Goal: Use online tool/utility: Utilize a website feature to perform a specific function

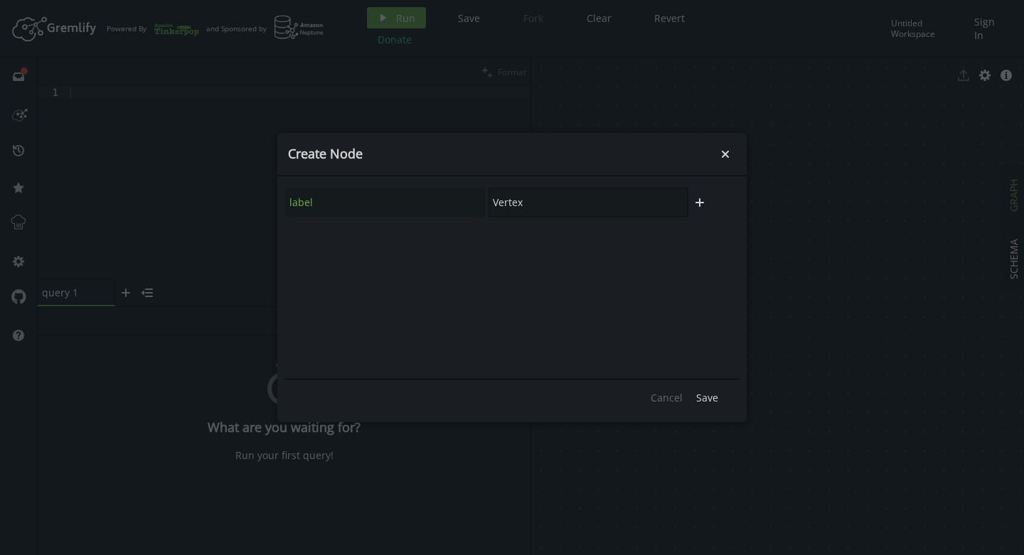
click at [538, 198] on input "Vertex" at bounding box center [589, 203] width 200 height 30
type input "V"
type input "Jaana"
click at [713, 400] on span "Save" at bounding box center [707, 398] width 22 height 14
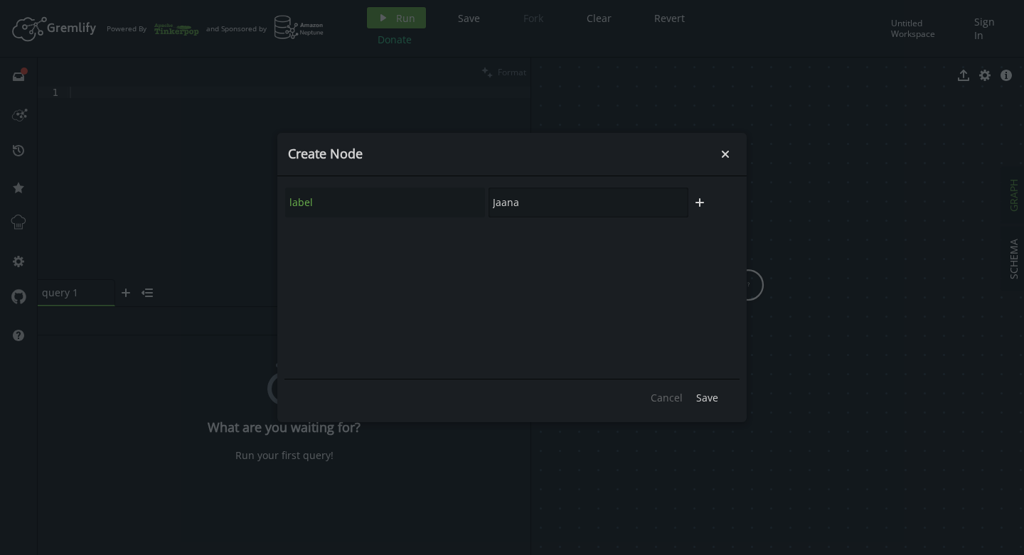
click at [649, 198] on input "Jaana" at bounding box center [589, 203] width 200 height 30
type input "J"
type input "[PERSON_NAME]"
click at [709, 399] on span "Save" at bounding box center [707, 398] width 22 height 14
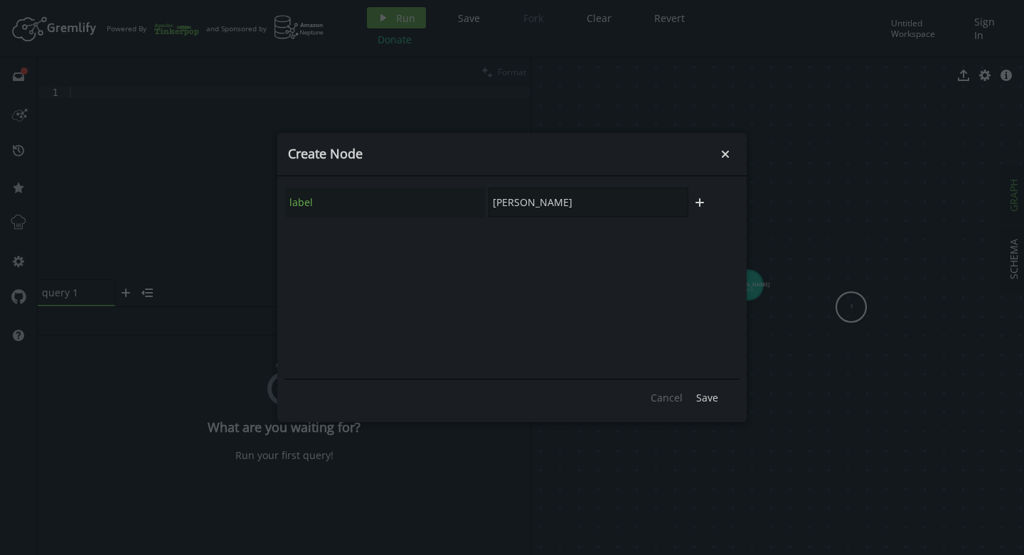
click at [650, 208] on input "[PERSON_NAME]" at bounding box center [589, 203] width 200 height 30
type input "M"
type input "Tarmo"
click at [710, 399] on span "Save" at bounding box center [707, 398] width 22 height 14
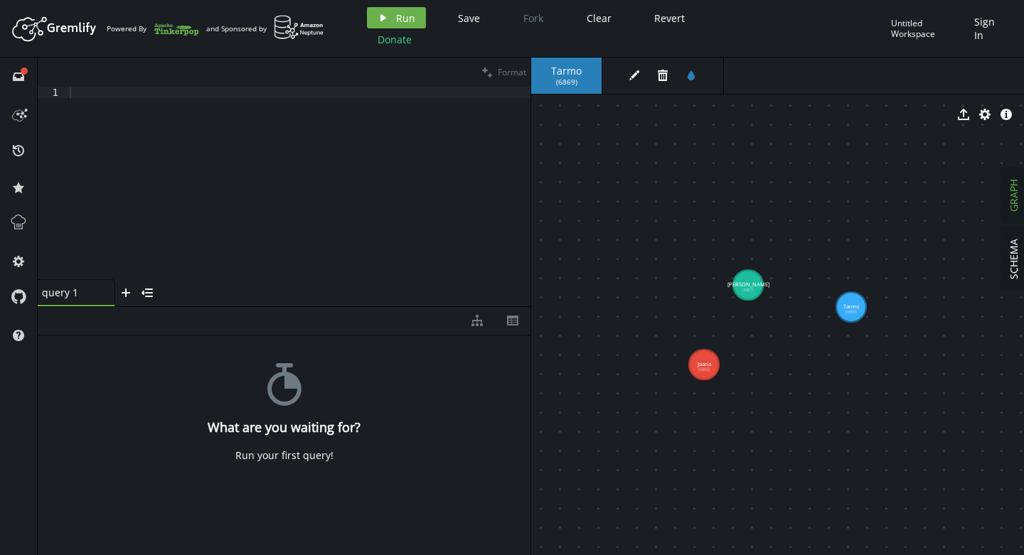
drag, startPoint x: 703, startPoint y: 366, endPoint x: 750, endPoint y: 278, distance: 99.6
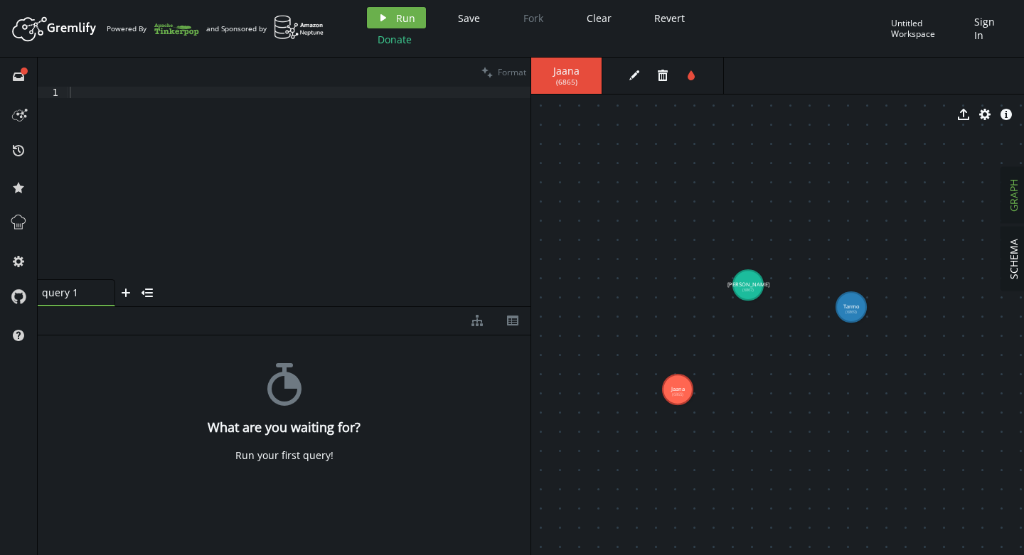
drag, startPoint x: 698, startPoint y: 356, endPoint x: 678, endPoint y: 390, distance: 39.5
click at [680, 400] on use at bounding box center [678, 390] width 30 height 30
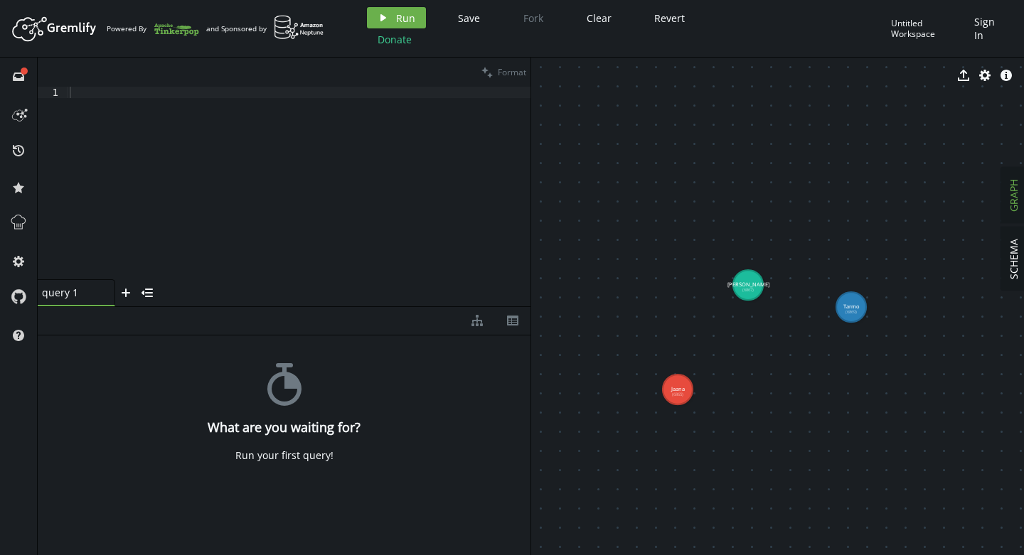
click at [748, 291] on tspan "(6867)" at bounding box center [747, 290] width 11 height 6
click at [1006, 272] on button "SCHEMA" at bounding box center [1013, 259] width 25 height 63
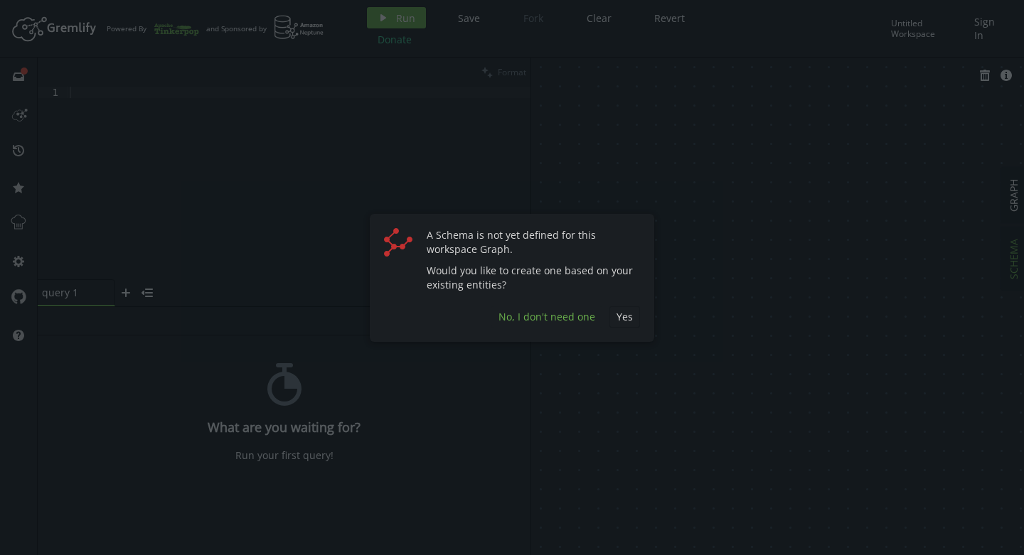
click at [564, 316] on span "No, I don't need one" at bounding box center [546, 317] width 97 height 14
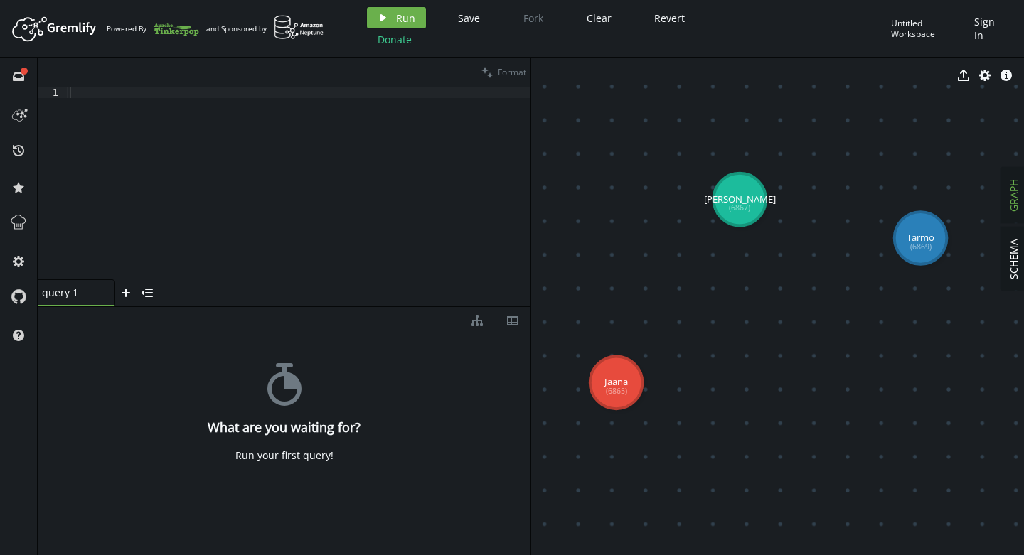
drag, startPoint x: 865, startPoint y: 300, endPoint x: 843, endPoint y: 261, distance: 45.2
click at [268, 152] on div at bounding box center [299, 194] width 464 height 215
click at [396, 12] on span "Run" at bounding box center [405, 18] width 19 height 14
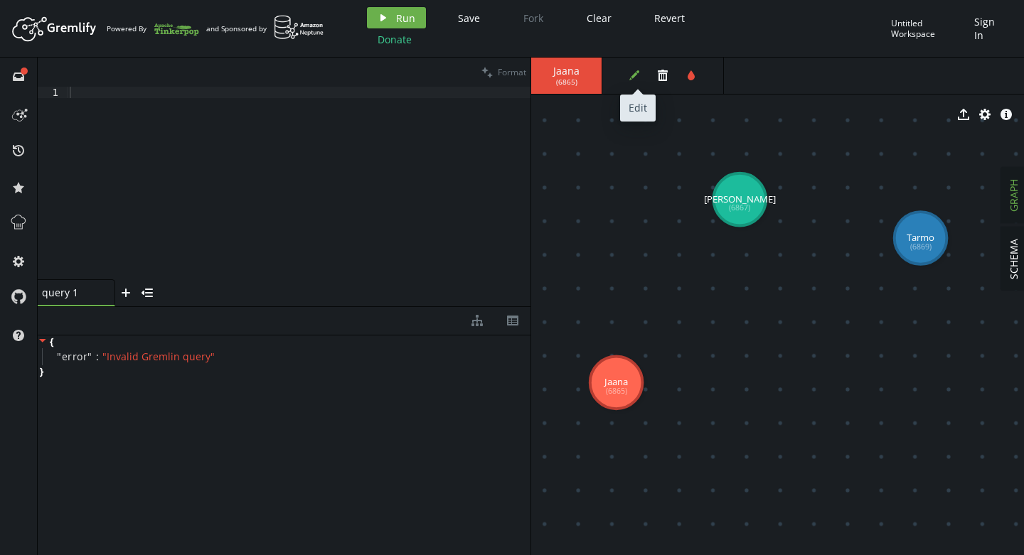
click at [634, 69] on button "edit" at bounding box center [634, 75] width 21 height 21
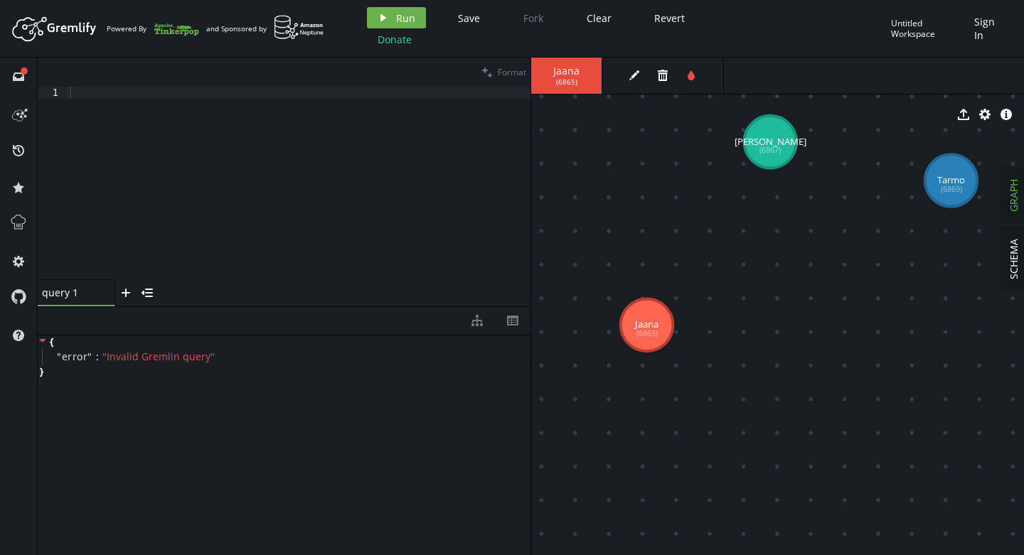
drag, startPoint x: 641, startPoint y: 356, endPoint x: 671, endPoint y: 298, distance: 64.9
drag, startPoint x: 671, startPoint y: 299, endPoint x: 717, endPoint y: 264, distance: 58.3
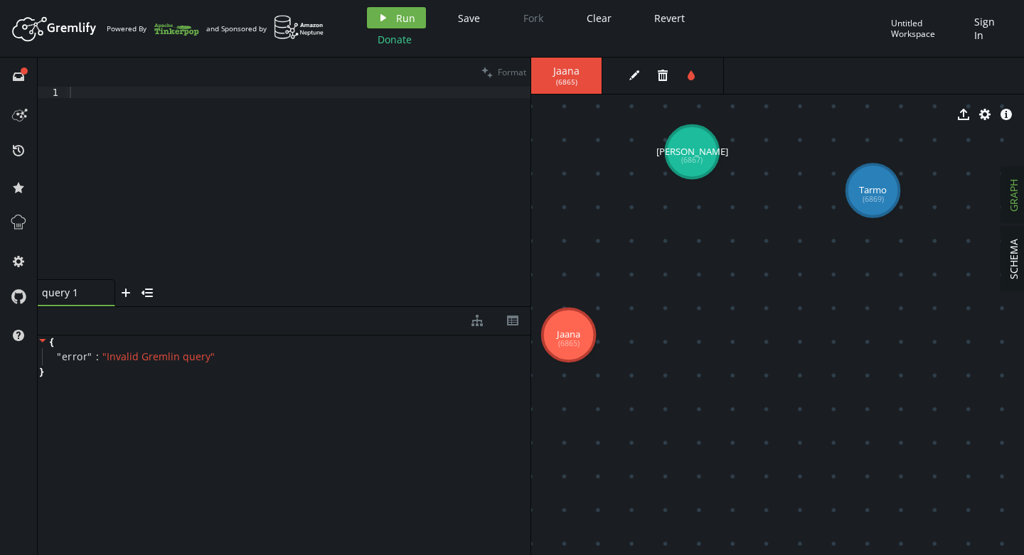
drag, startPoint x: 717, startPoint y: 264, endPoint x: 625, endPoint y: 280, distance: 93.2
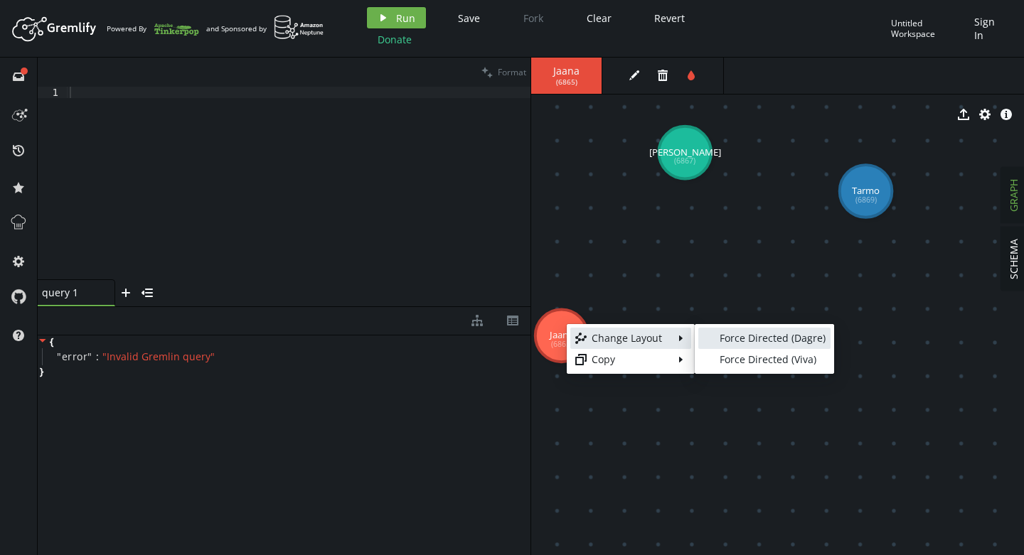
click at [741, 335] on div "Force Directed (Dagre)" at bounding box center [773, 338] width 106 height 14
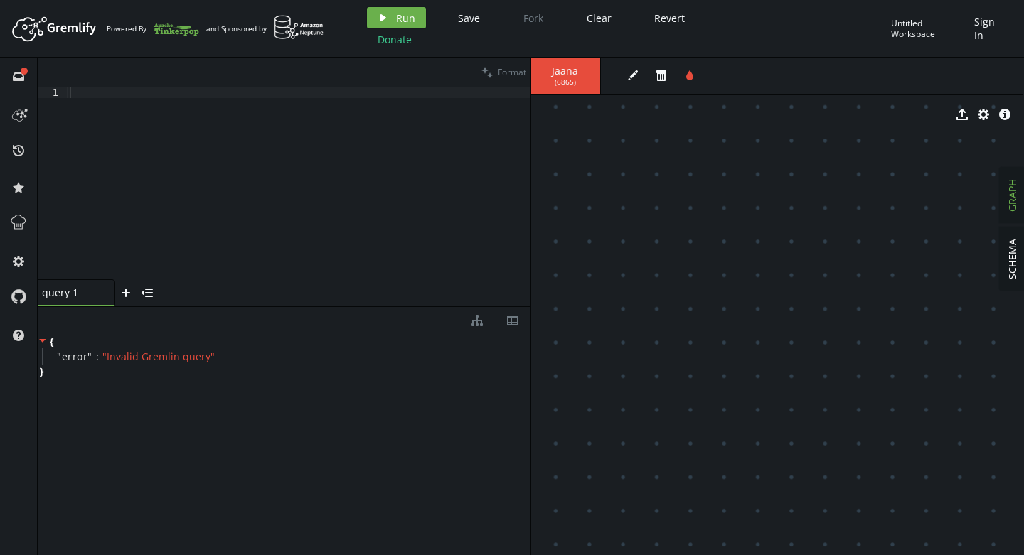
scroll to position [0, 1]
click at [657, 16] on span "Revert" at bounding box center [669, 18] width 31 height 14
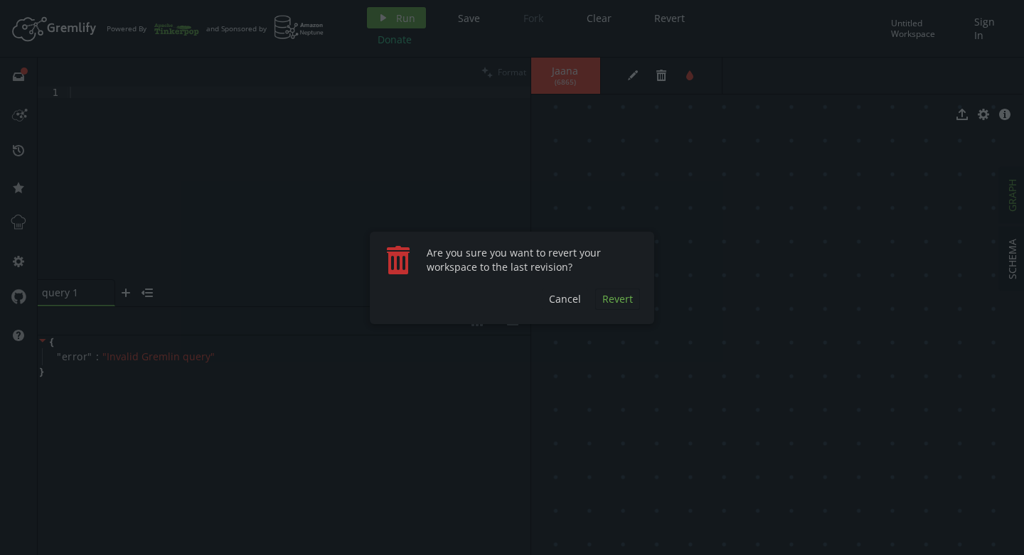
click at [617, 302] on span "Revert" at bounding box center [617, 299] width 31 height 14
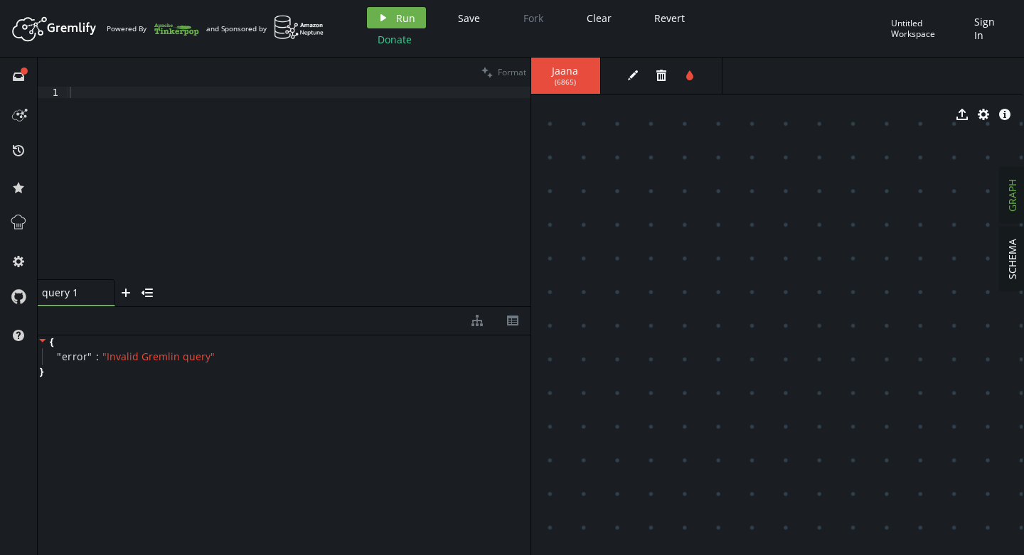
drag, startPoint x: 741, startPoint y: 314, endPoint x: 808, endPoint y: 272, distance: 78.9
drag, startPoint x: 658, startPoint y: 186, endPoint x: 650, endPoint y: 300, distance: 114.0
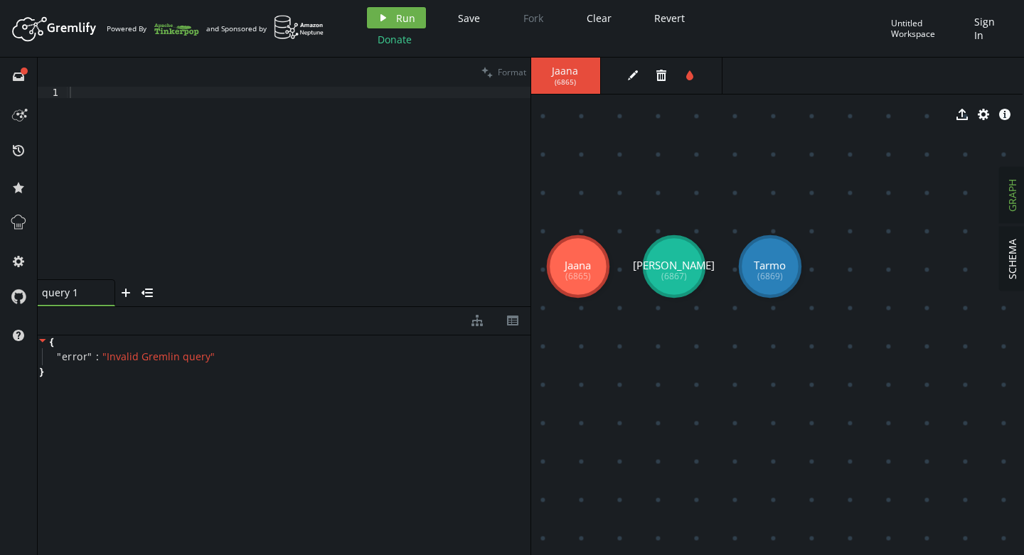
drag, startPoint x: 658, startPoint y: 190, endPoint x: 813, endPoint y: 131, distance: 165.9
click at [813, 131] on div "Jaana ( 6865 ) edit trash tint export cog info-sign Jaana (6865) [PERSON_NAME] …" at bounding box center [776, 307] width 493 height 498
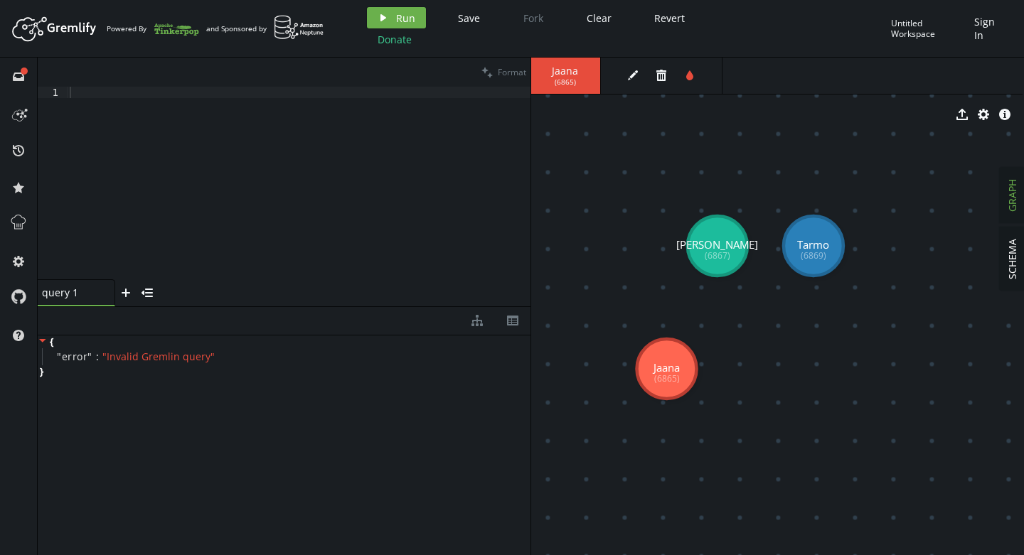
drag, startPoint x: 629, startPoint y: 223, endPoint x: 666, endPoint y: 369, distance: 150.6
drag, startPoint x: 674, startPoint y: 369, endPoint x: 656, endPoint y: 423, distance: 57.1
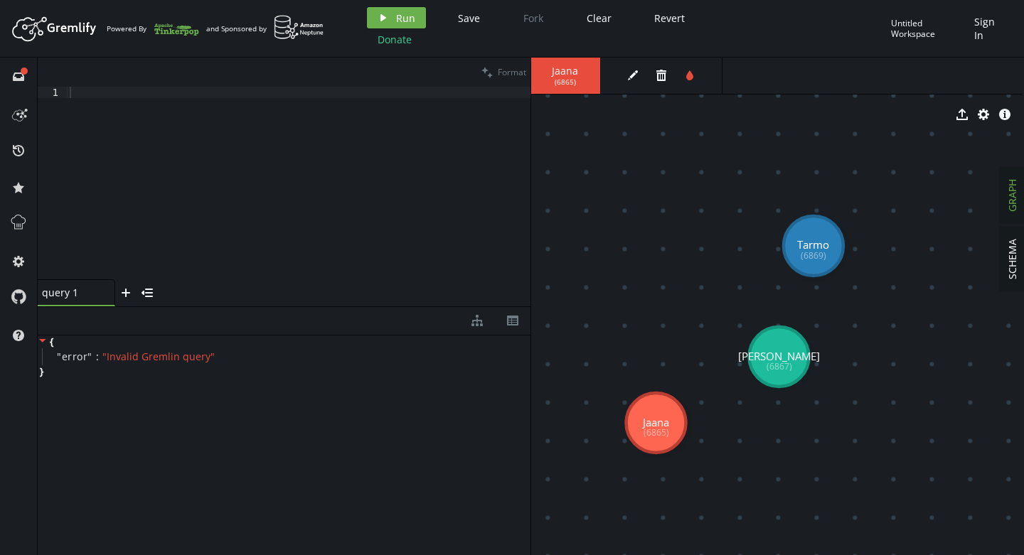
drag, startPoint x: 730, startPoint y: 262, endPoint x: 779, endPoint y: 357, distance: 106.9
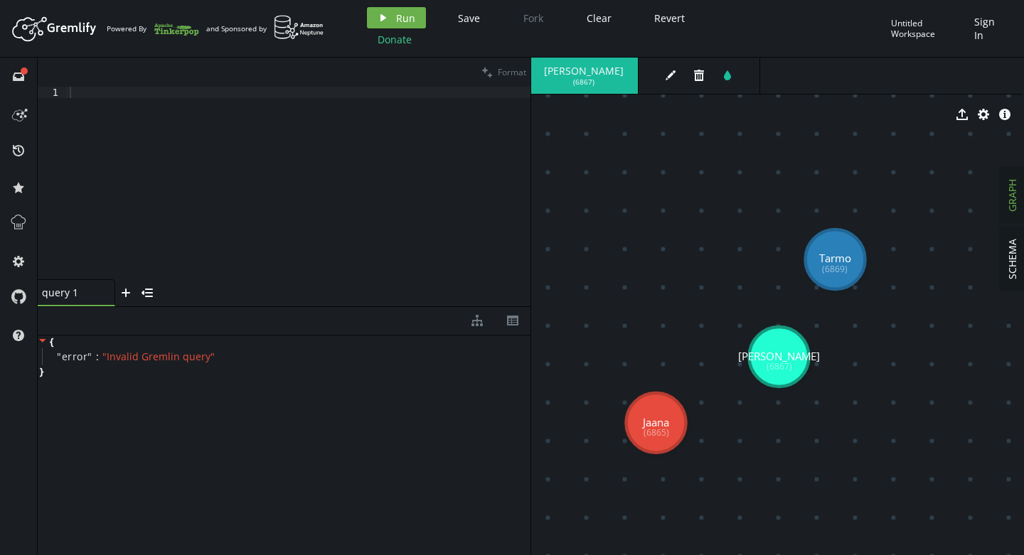
drag, startPoint x: 812, startPoint y: 259, endPoint x: 835, endPoint y: 259, distance: 22.8
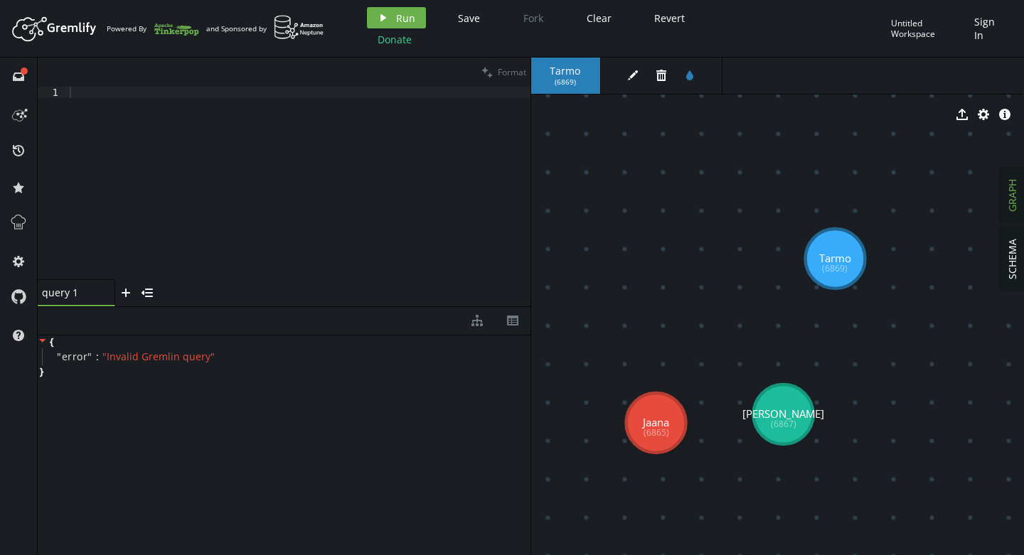
drag, startPoint x: 780, startPoint y: 354, endPoint x: 783, endPoint y: 415, distance: 60.5
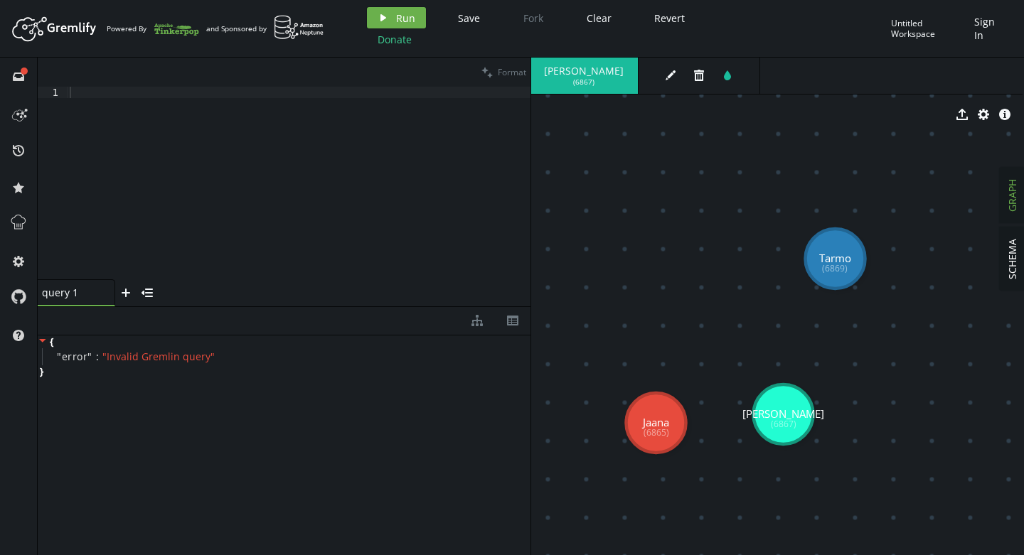
click at [555, 66] on span "[PERSON_NAME]" at bounding box center [584, 71] width 80 height 13
drag, startPoint x: 662, startPoint y: 421, endPoint x: 644, endPoint y: 422, distance: 17.8
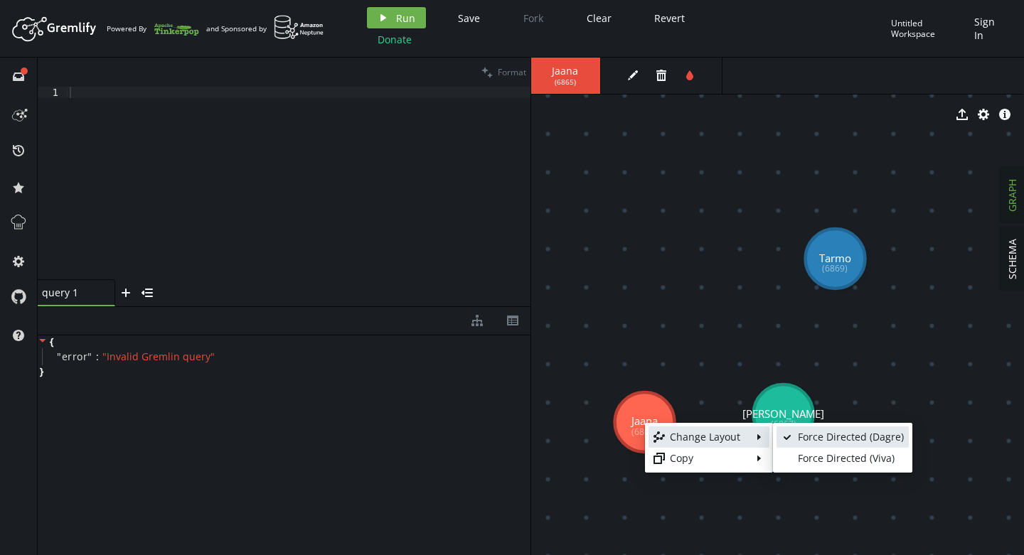
click at [807, 437] on div "Force Directed (Dagre)" at bounding box center [851, 437] width 106 height 14
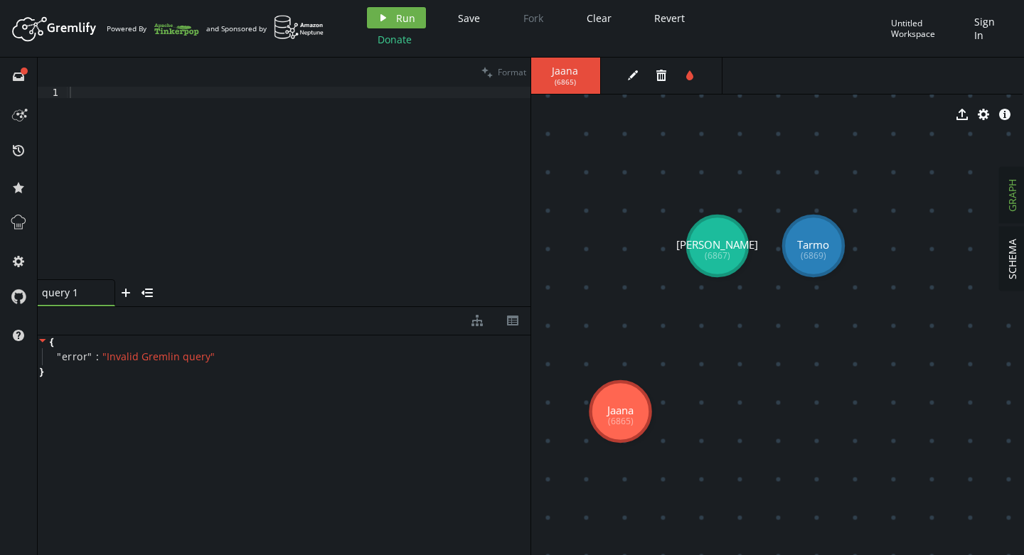
drag, startPoint x: 613, startPoint y: 257, endPoint x: 619, endPoint y: 448, distance: 190.7
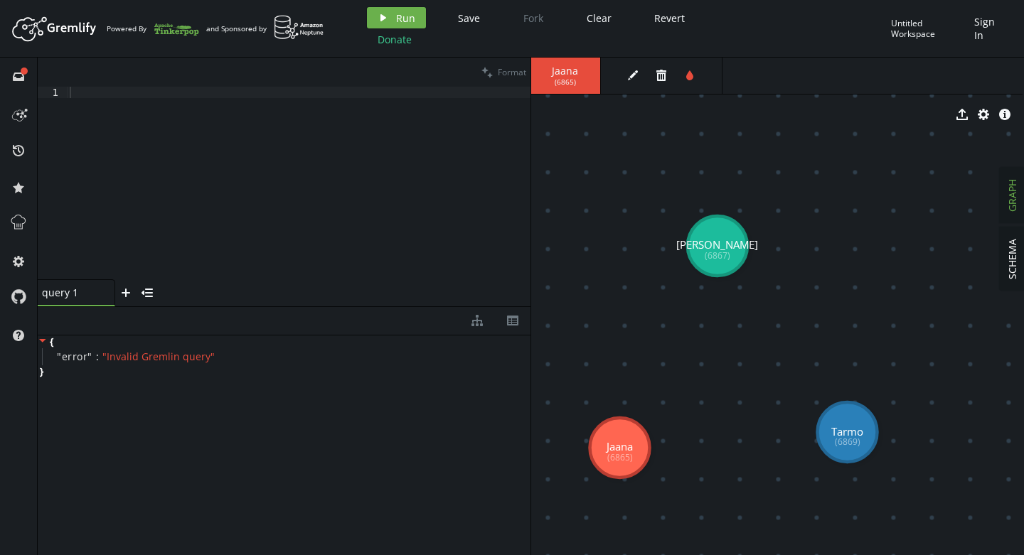
drag, startPoint x: 823, startPoint y: 262, endPoint x: 846, endPoint y: 432, distance: 170.9
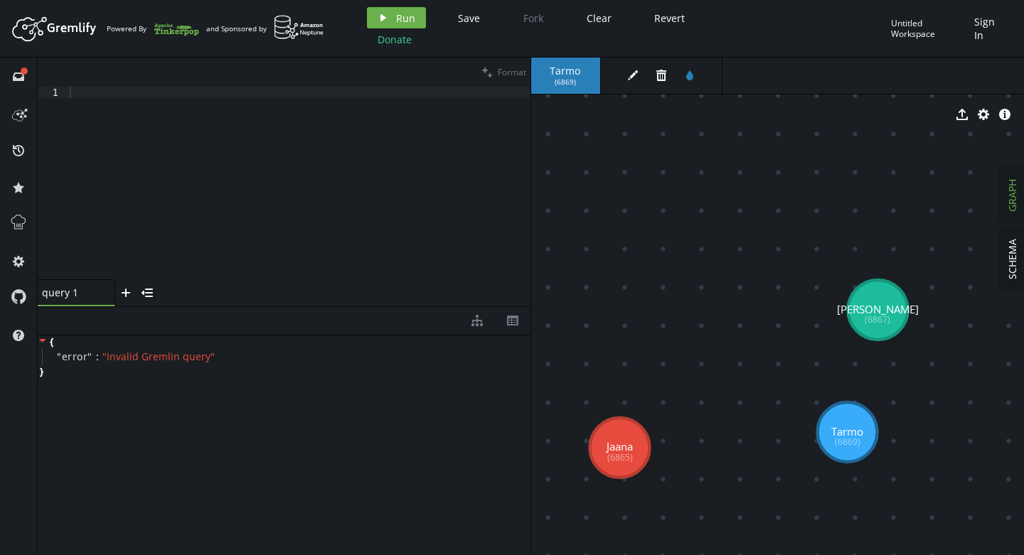
drag, startPoint x: 727, startPoint y: 257, endPoint x: 878, endPoint y: 310, distance: 159.0
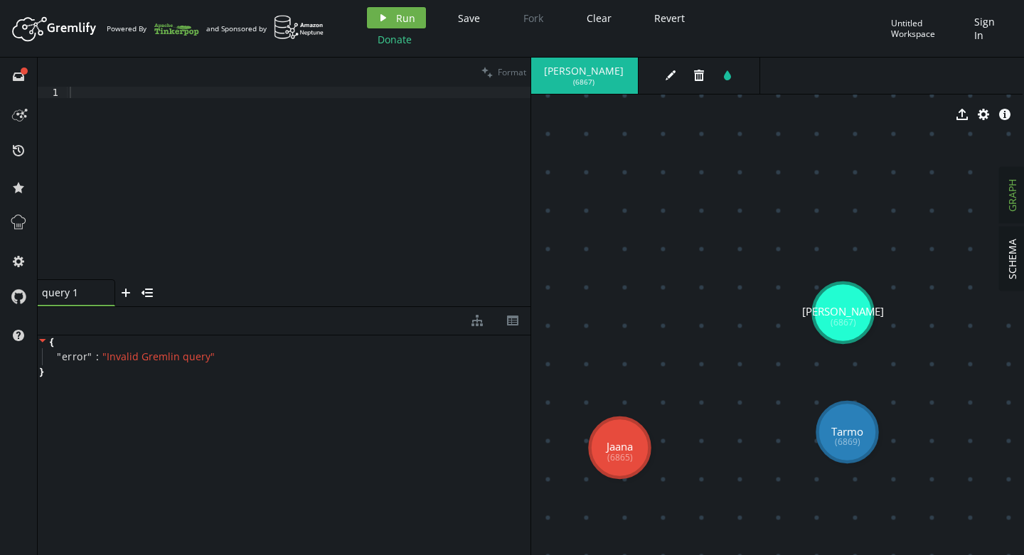
drag, startPoint x: 876, startPoint y: 308, endPoint x: 843, endPoint y: 313, distance: 33.8
drag, startPoint x: 616, startPoint y: 440, endPoint x: 617, endPoint y: 430, distance: 10.7
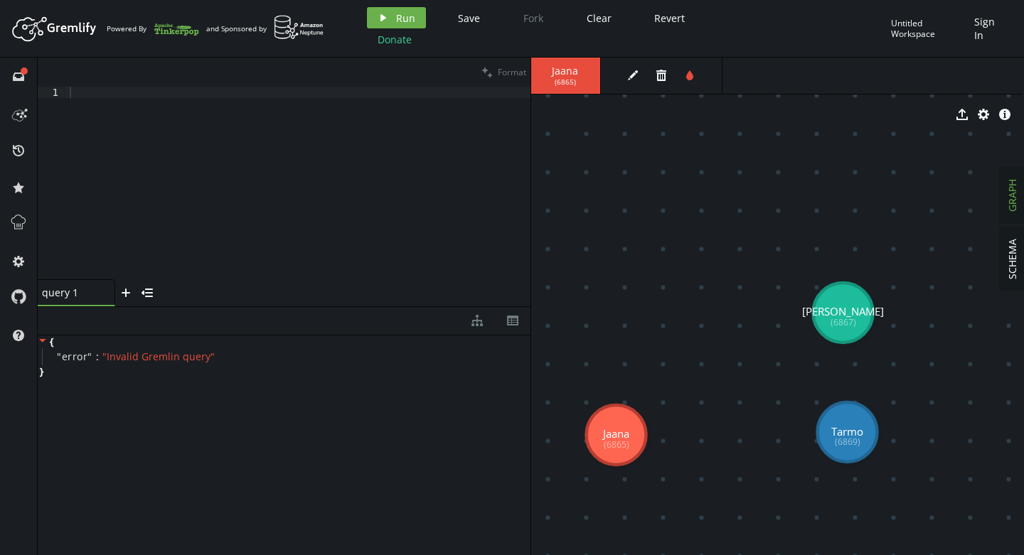
click at [611, 442] on tspan "(6865)" at bounding box center [617, 445] width 26 height 12
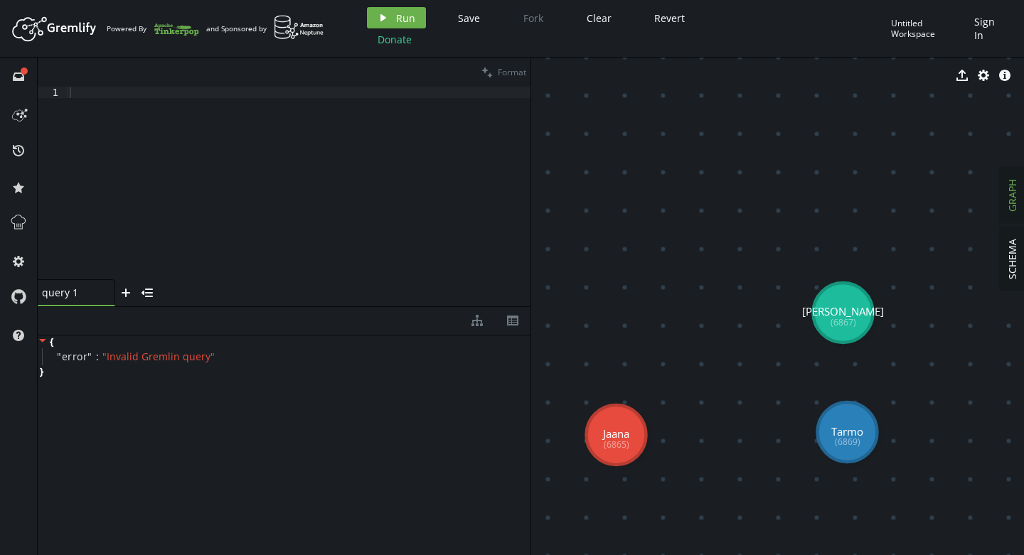
click at [850, 326] on tspan "(6867)" at bounding box center [844, 322] width 26 height 12
click at [986, 78] on icon "button" at bounding box center [983, 75] width 11 height 11
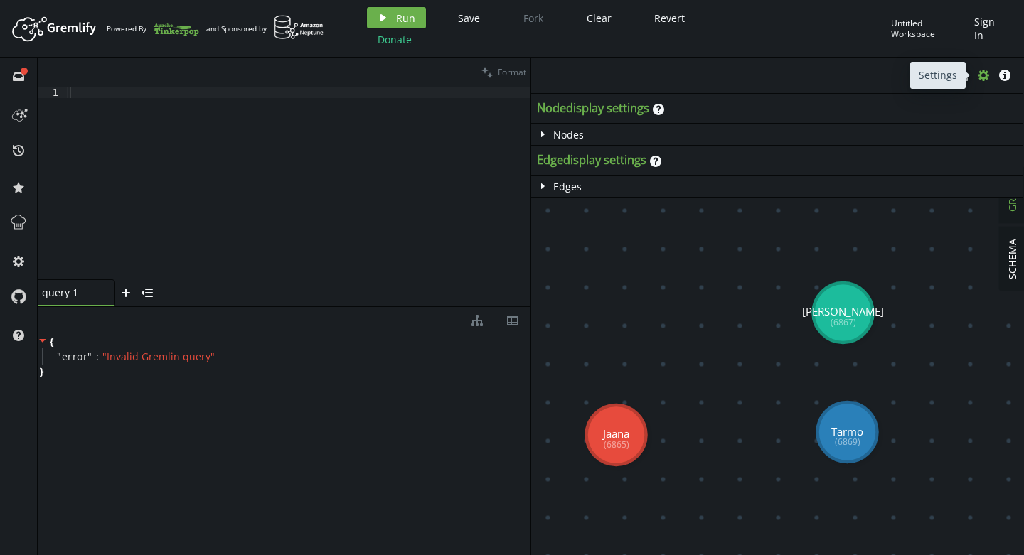
click at [986, 78] on icon "button" at bounding box center [983, 75] width 11 height 11
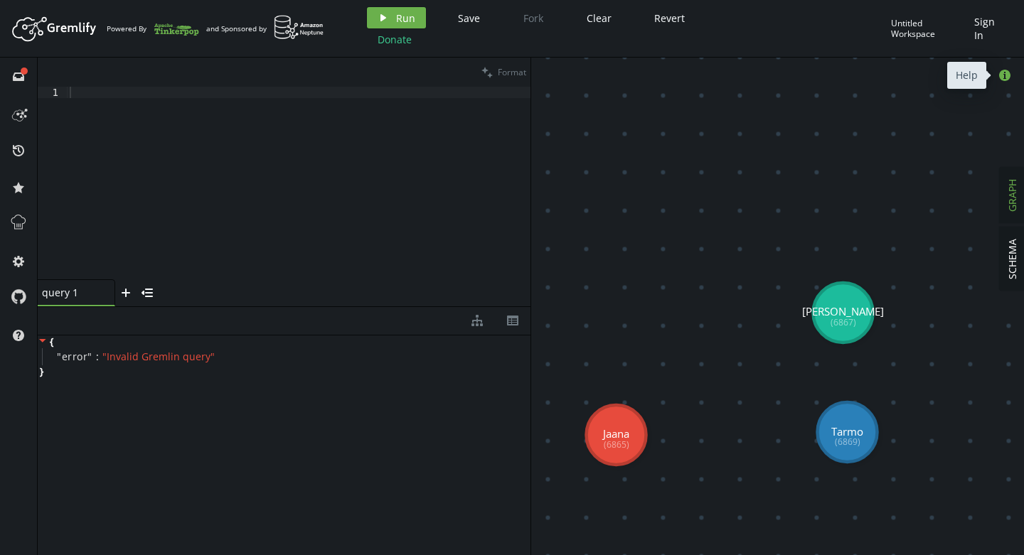
click at [1010, 80] on button "info-sign" at bounding box center [1004, 75] width 21 height 21
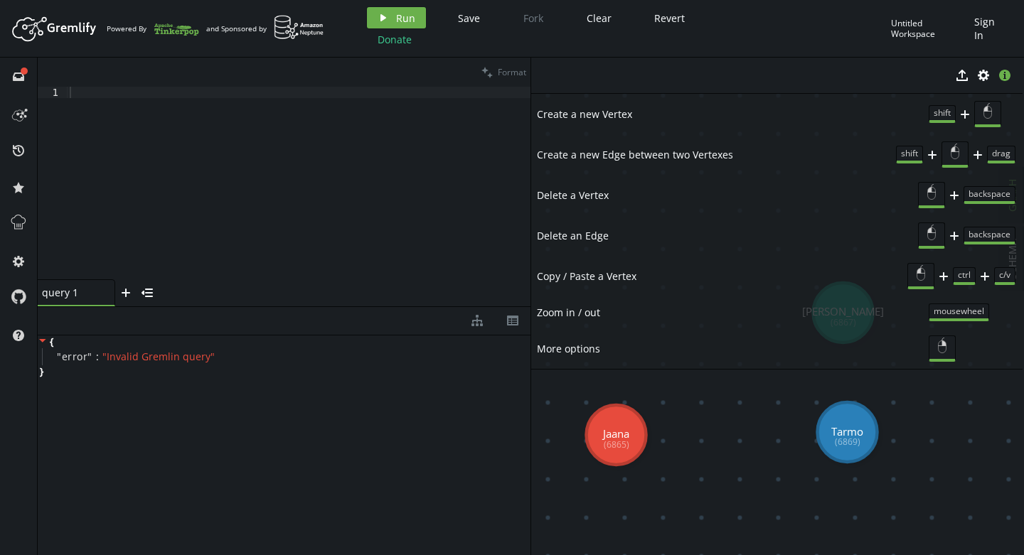
click at [1003, 75] on icon "button" at bounding box center [1004, 75] width 11 height 11
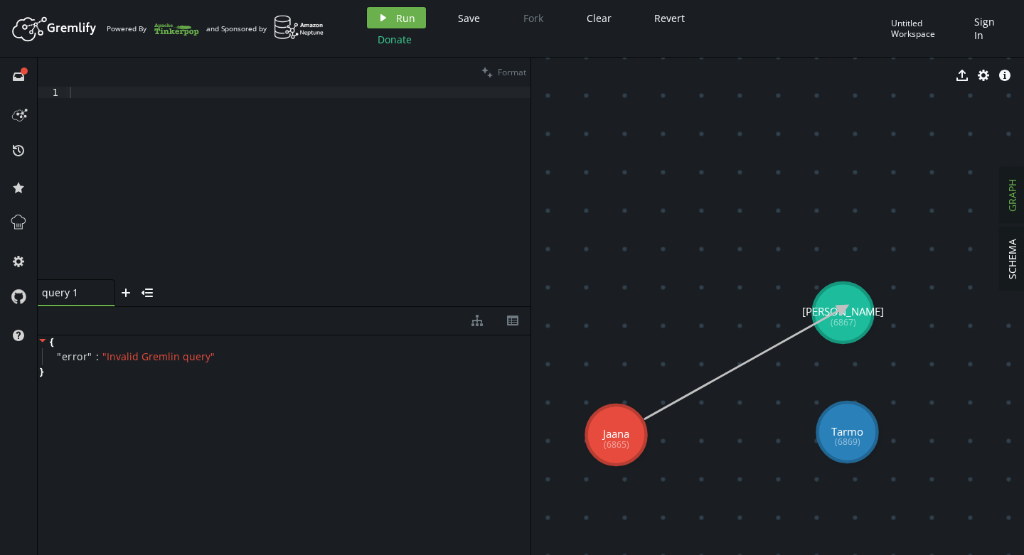
drag, startPoint x: 621, startPoint y: 432, endPoint x: 843, endPoint y: 308, distance: 254.7
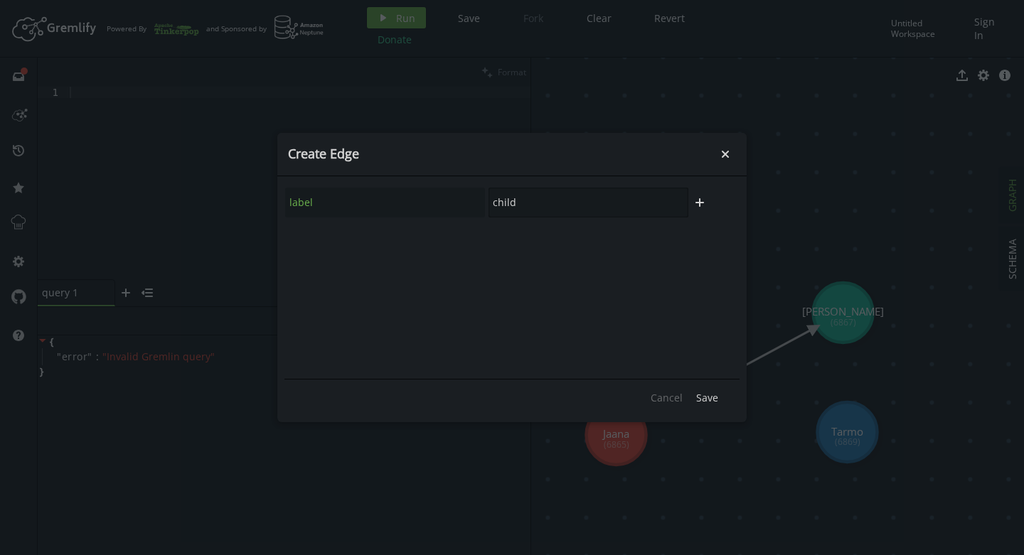
click at [609, 208] on input "child" at bounding box center [589, 203] width 200 height 30
type input "c"
type input "knows"
click at [703, 402] on span "Save" at bounding box center [707, 398] width 22 height 14
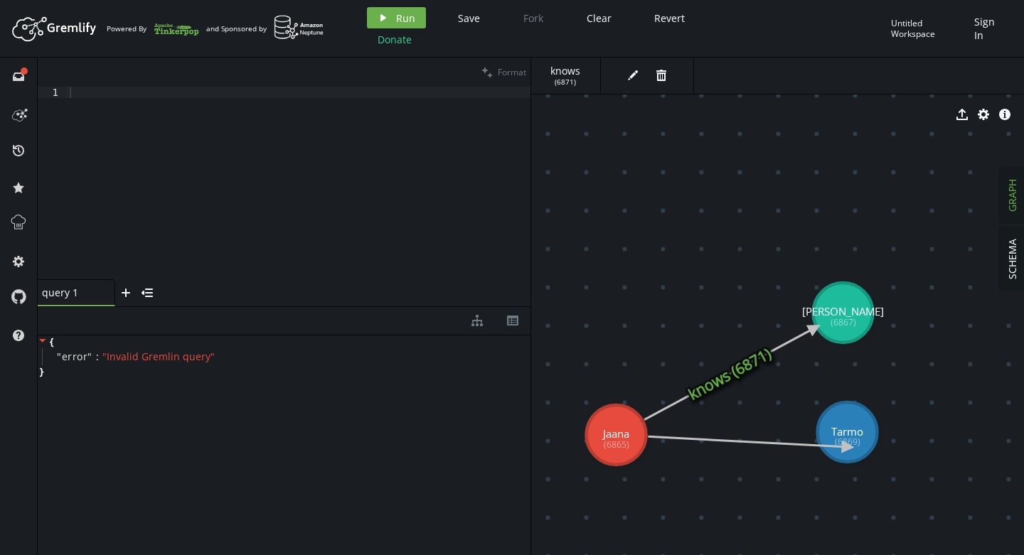
drag, startPoint x: 634, startPoint y: 442, endPoint x: 850, endPoint y: 444, distance: 216.2
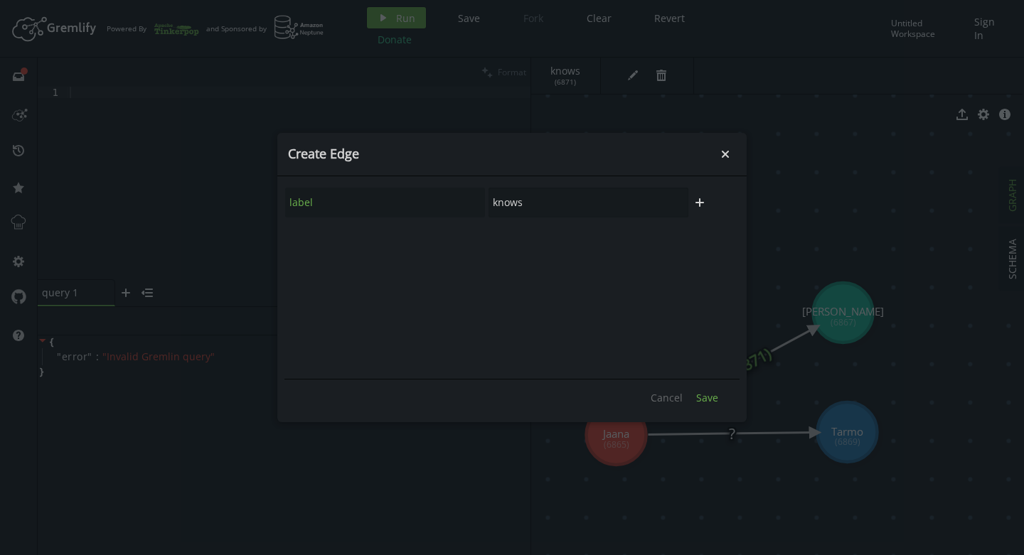
click at [712, 402] on span "Save" at bounding box center [707, 398] width 22 height 14
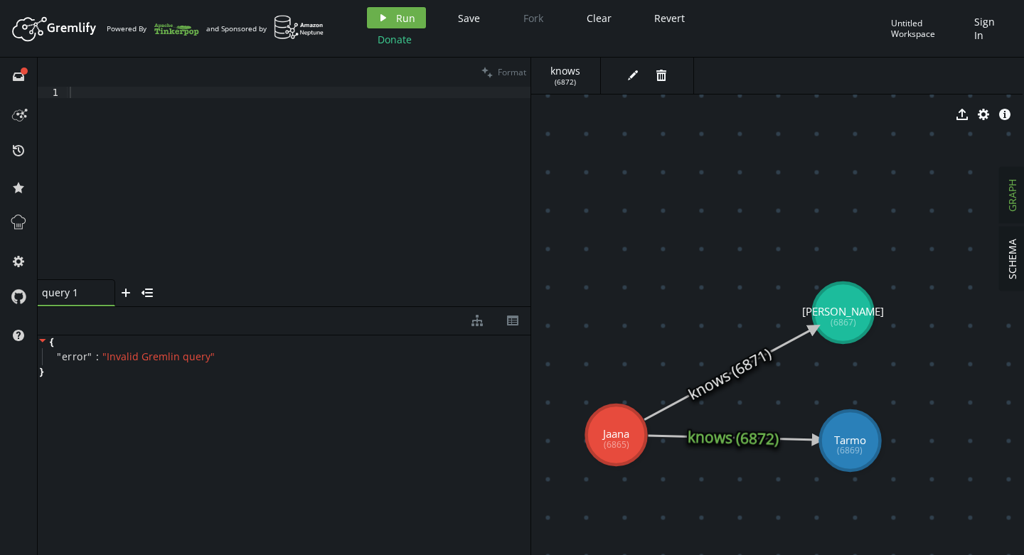
drag, startPoint x: 851, startPoint y: 420, endPoint x: 850, endPoint y: 441, distance: 21.4
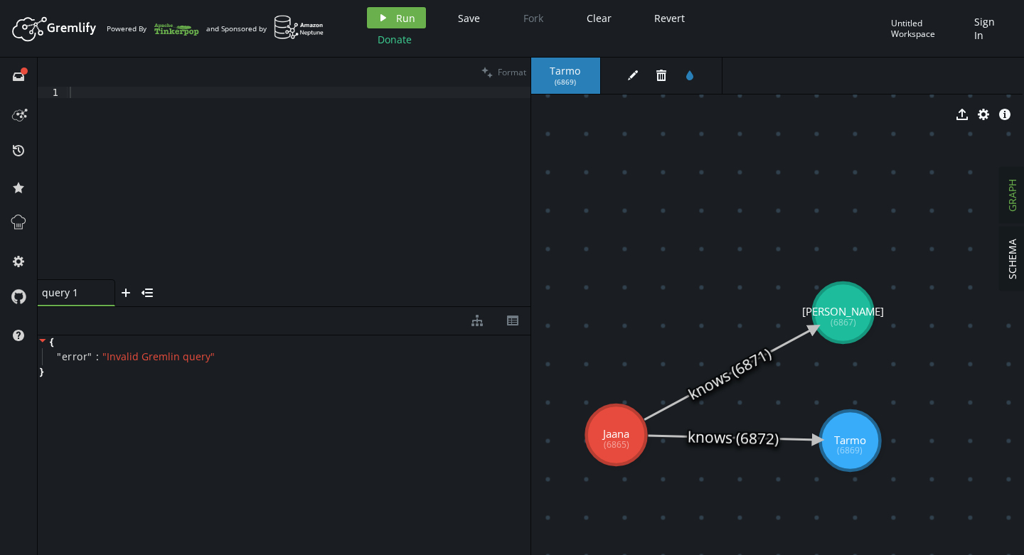
drag, startPoint x: 850, startPoint y: 441, endPoint x: 845, endPoint y: 346, distance: 94.7
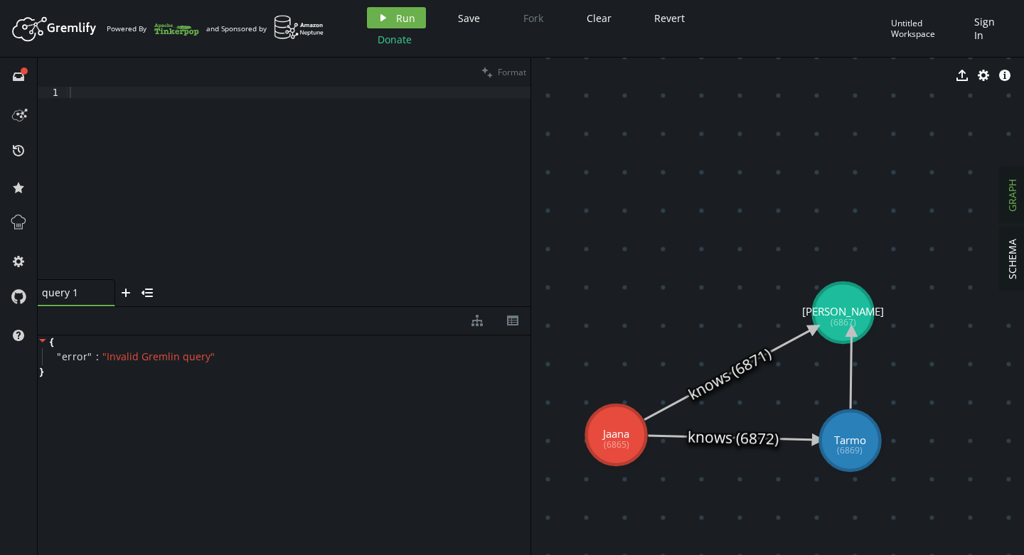
drag, startPoint x: 848, startPoint y: 439, endPoint x: 851, endPoint y: 331, distance: 108.1
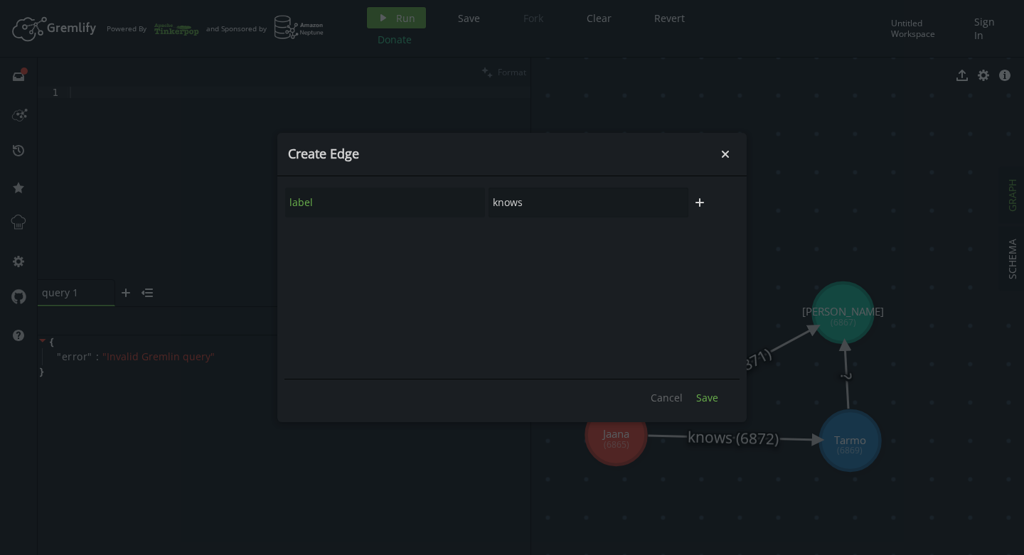
click at [713, 400] on span "Save" at bounding box center [707, 398] width 22 height 14
click at [721, 154] on icon "small-cross" at bounding box center [725, 154] width 14 height 14
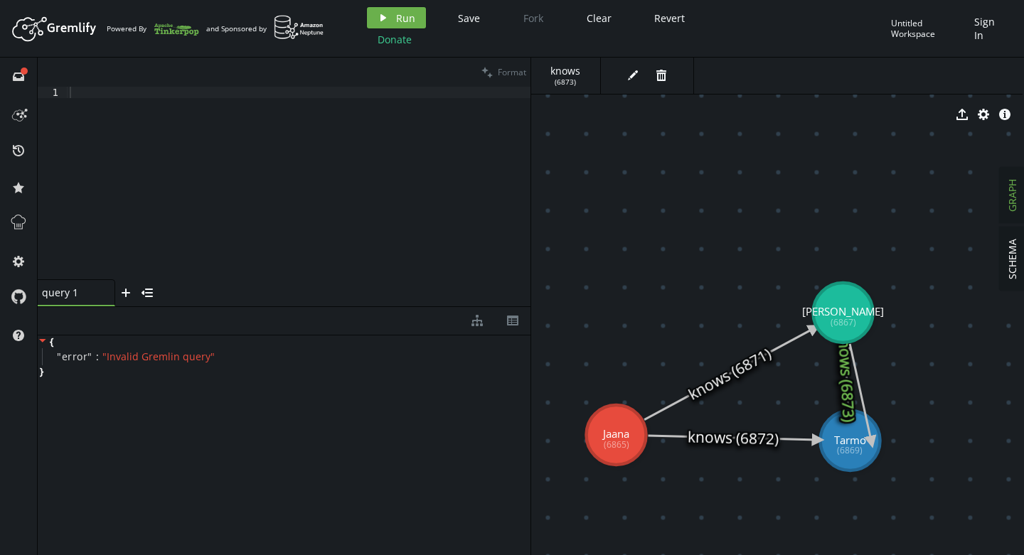
drag, startPoint x: 852, startPoint y: 311, endPoint x: 871, endPoint y: 442, distance: 132.2
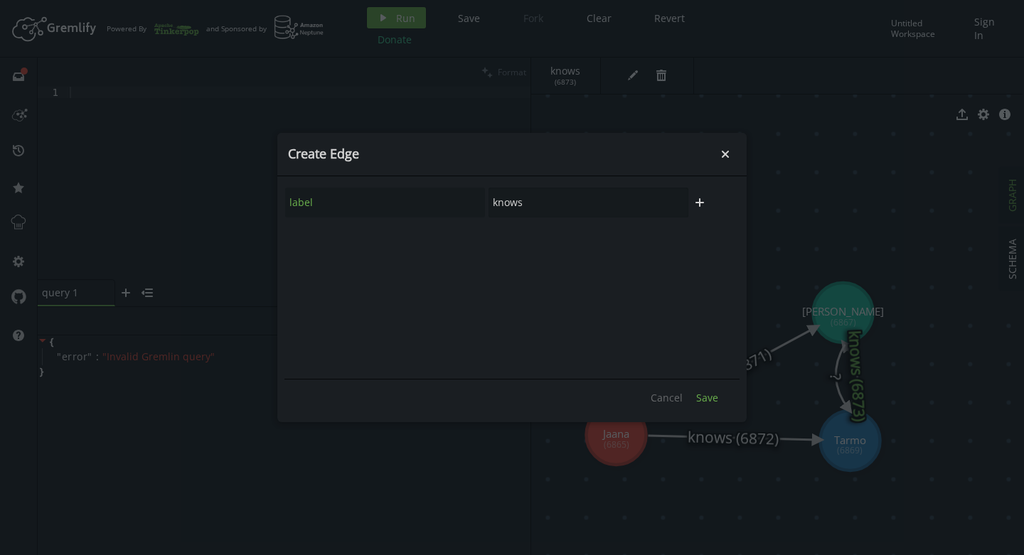
click at [715, 404] on button "Save" at bounding box center [707, 397] width 36 height 21
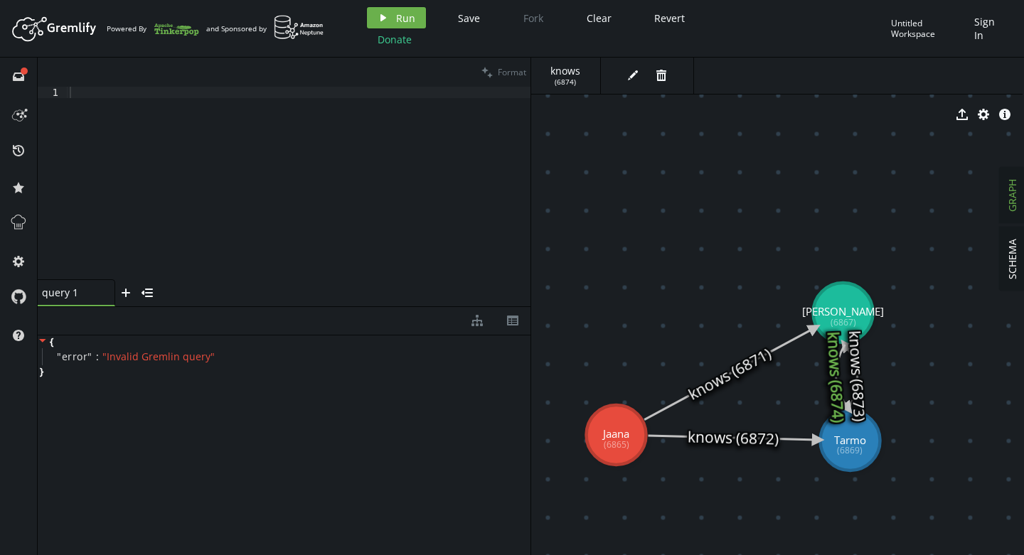
click at [713, 386] on icon at bounding box center [729, 374] width 171 height 92
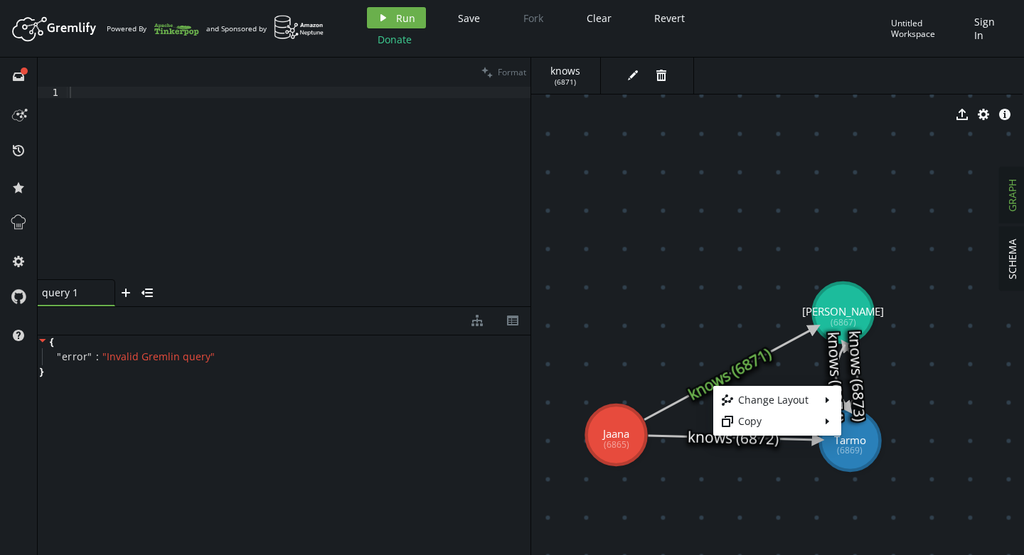
click at [713, 386] on ul "layout Change Layout caret-right duplicate Copy caret-right" at bounding box center [777, 411] width 128 height 50
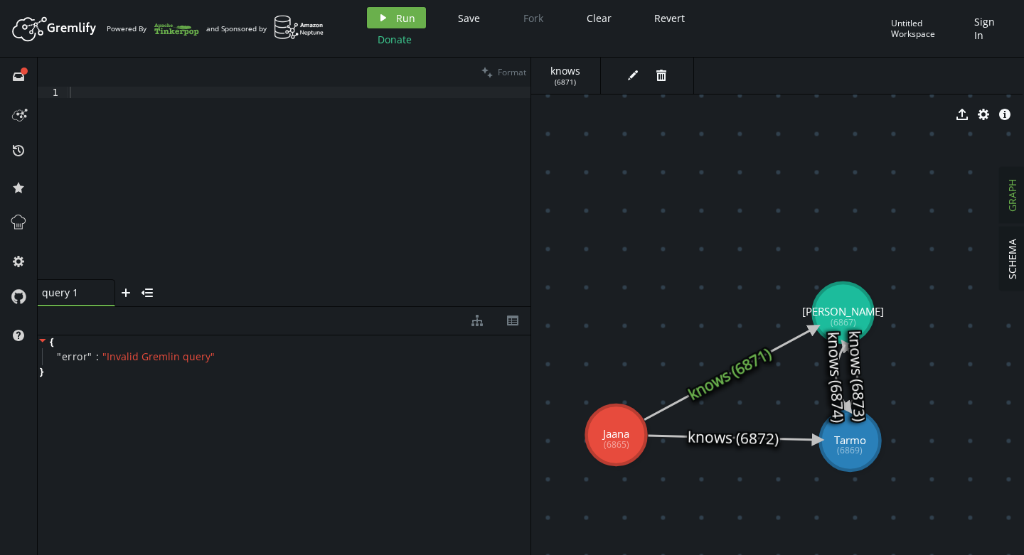
click at [719, 379] on icon at bounding box center [729, 374] width 171 height 92
click at [634, 80] on icon "edit" at bounding box center [632, 75] width 11 height 11
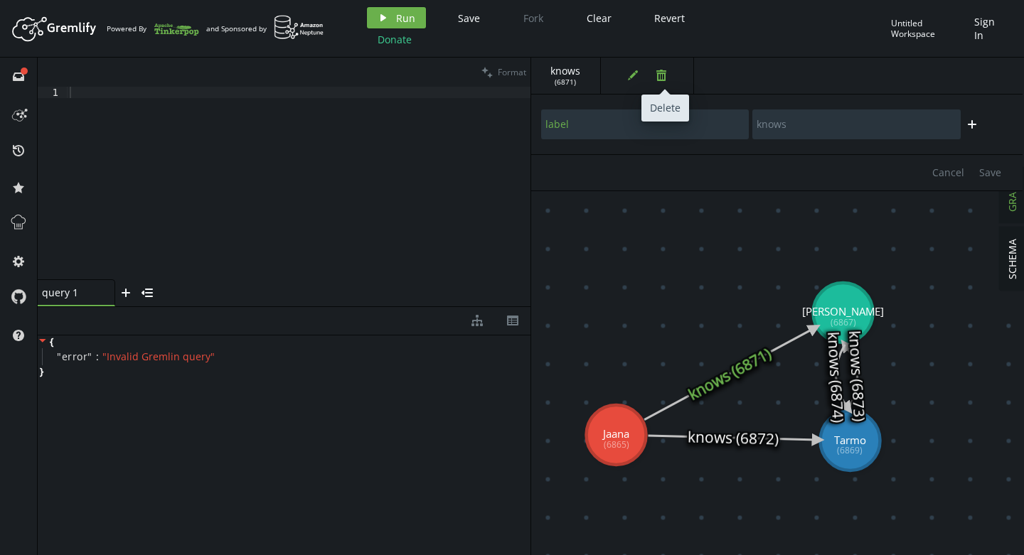
click at [661, 70] on icon "button" at bounding box center [661, 75] width 10 height 11
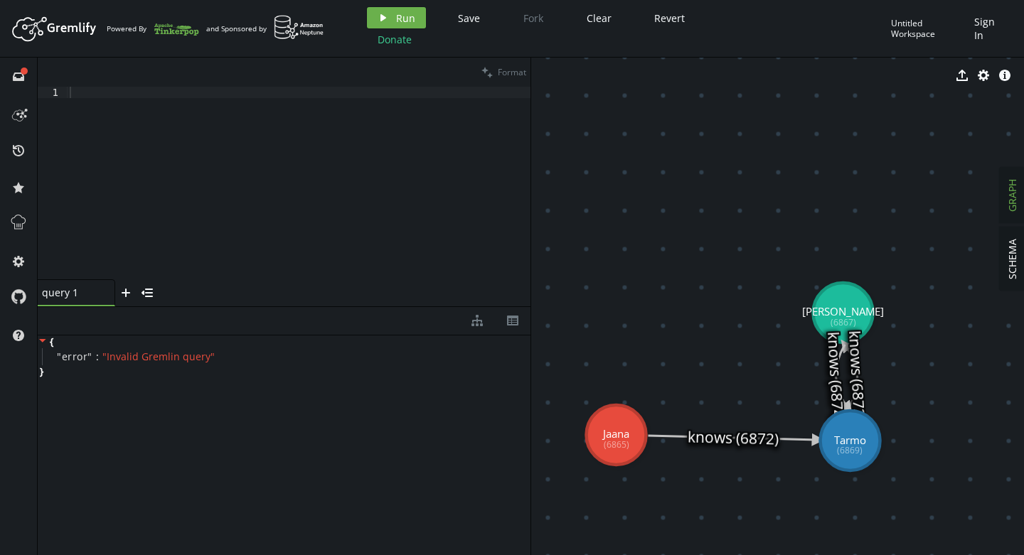
drag, startPoint x: 842, startPoint y: 462, endPoint x: 620, endPoint y: 445, distance: 222.5
drag, startPoint x: 844, startPoint y: 442, endPoint x: 681, endPoint y: 442, distance: 162.8
click at [658, 483] on icon at bounding box center [633, 459] width 63 height 48
click at [660, 474] on icon at bounding box center [633, 459] width 63 height 48
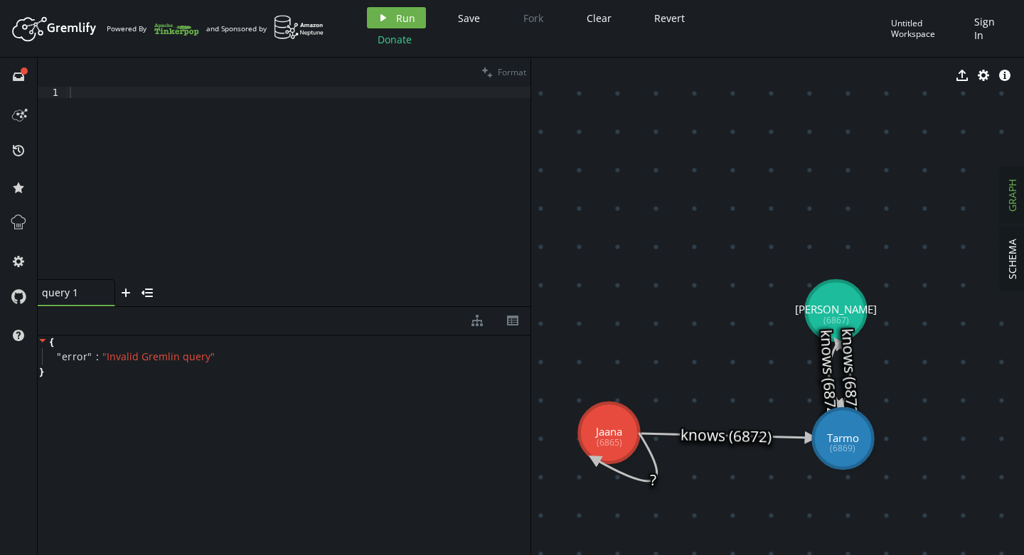
click at [650, 476] on icon at bounding box center [625, 457] width 63 height 48
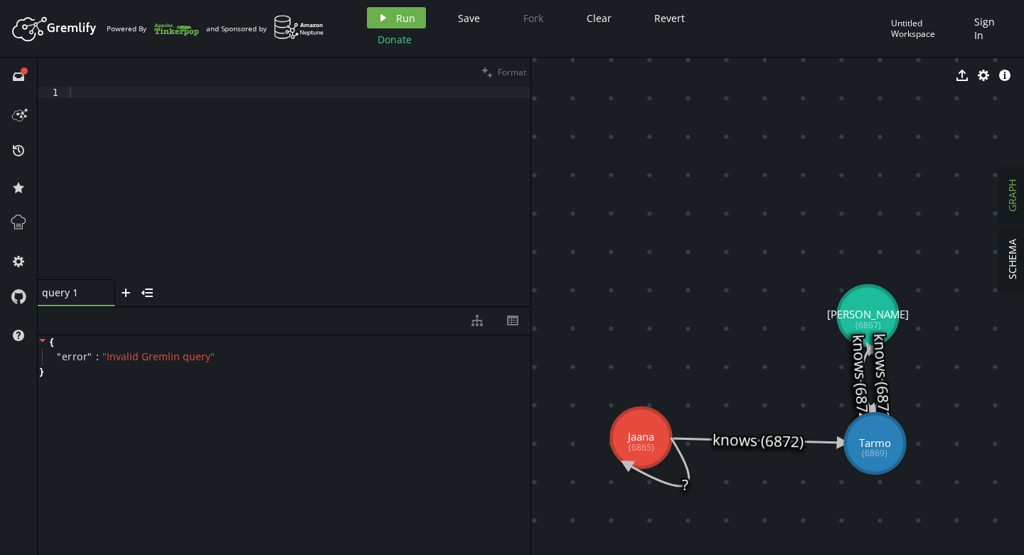
drag, startPoint x: 650, startPoint y: 478, endPoint x: 681, endPoint y: 484, distance: 31.2
click at [681, 484] on icon at bounding box center [657, 462] width 63 height 48
drag, startPoint x: 871, startPoint y: 458, endPoint x: 653, endPoint y: 452, distance: 218.4
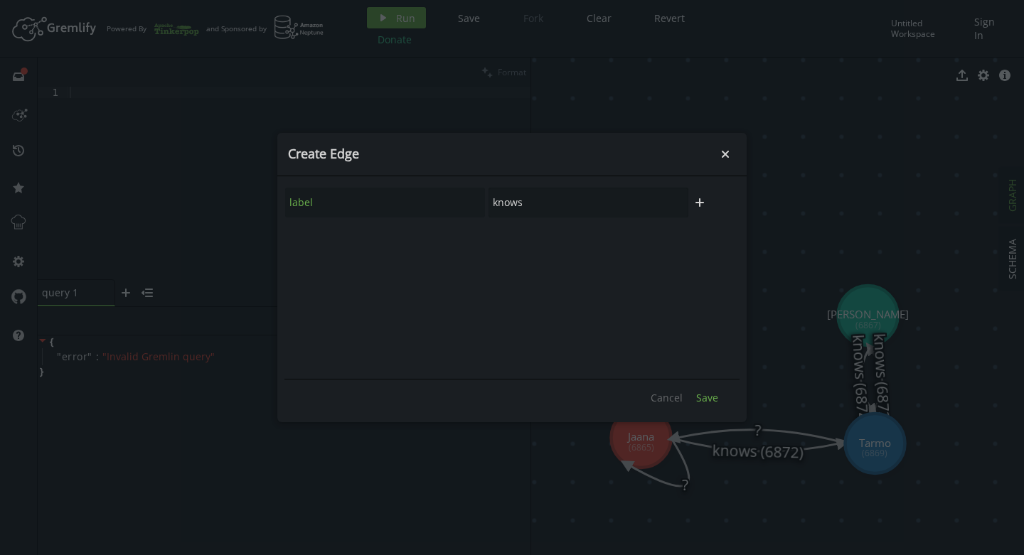
click at [716, 404] on button "Save" at bounding box center [707, 397] width 36 height 21
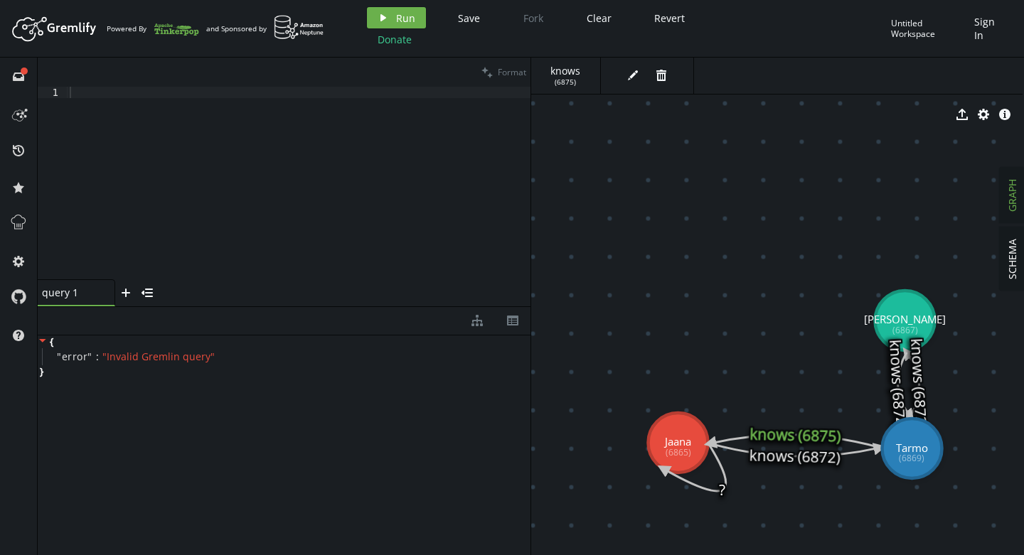
drag, startPoint x: 681, startPoint y: 489, endPoint x: 718, endPoint y: 494, distance: 37.3
click at [718, 491] on icon at bounding box center [694, 467] width 63 height 48
click at [715, 491] on icon at bounding box center [694, 467] width 63 height 48
click at [722, 485] on icon at bounding box center [694, 467] width 63 height 48
drag, startPoint x: 662, startPoint y: 472, endPoint x: 664, endPoint y: 465, distance: 7.4
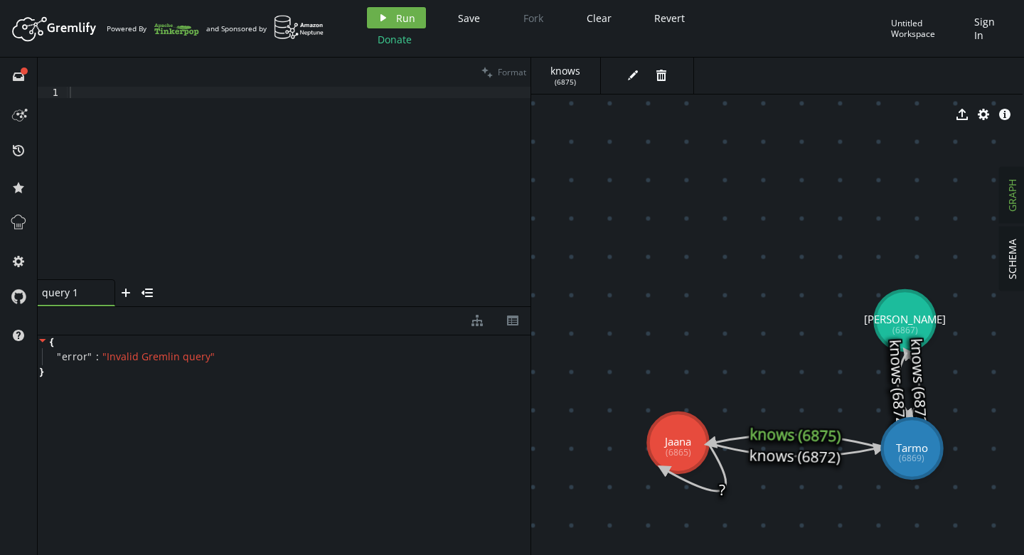
click at [663, 470] on icon at bounding box center [694, 467] width 63 height 48
click at [782, 454] on icon at bounding box center [795, 448] width 170 height 13
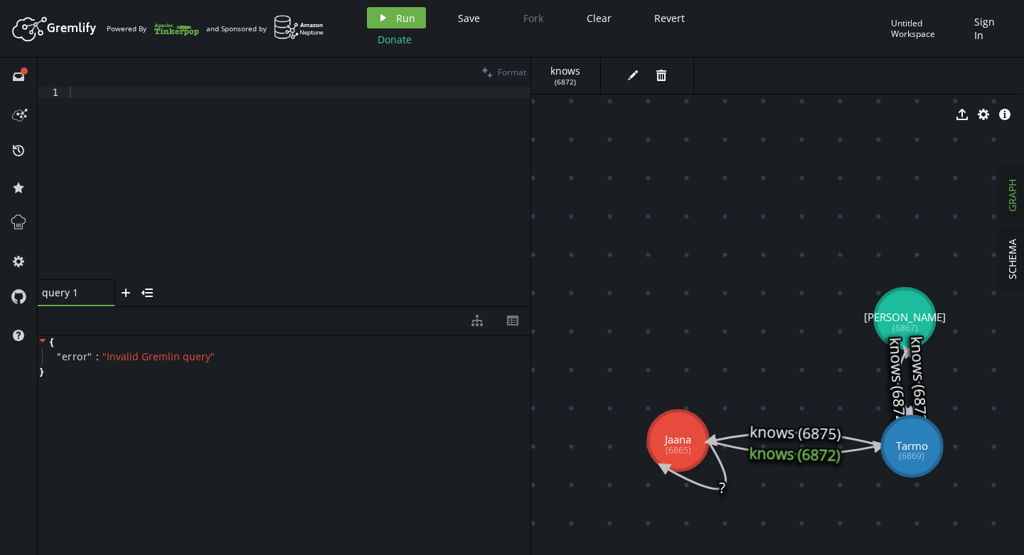
click at [725, 489] on icon at bounding box center [694, 465] width 63 height 48
click at [721, 488] on icon at bounding box center [694, 465] width 63 height 48
click at [721, 486] on icon at bounding box center [694, 465] width 63 height 48
click at [718, 470] on icon at bounding box center [694, 465] width 63 height 48
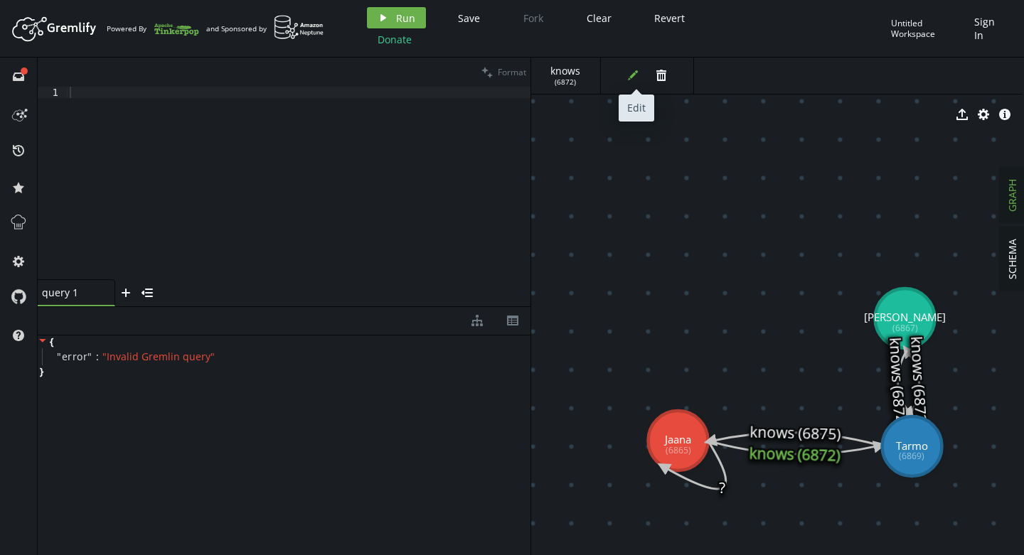
click at [629, 80] on icon "edit" at bounding box center [632, 75] width 11 height 11
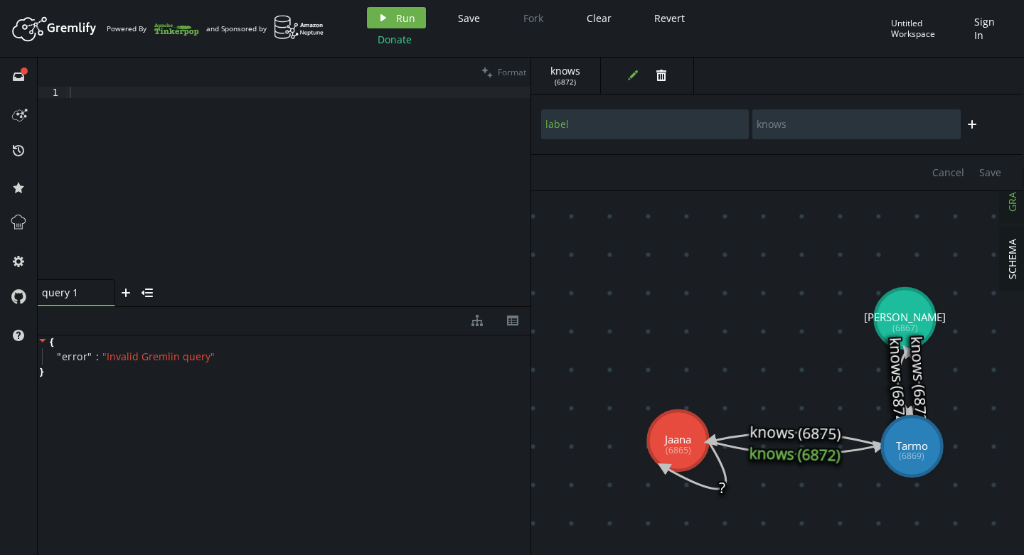
click at [716, 486] on icon at bounding box center [694, 465] width 63 height 48
click at [719, 487] on icon at bounding box center [694, 465] width 63 height 48
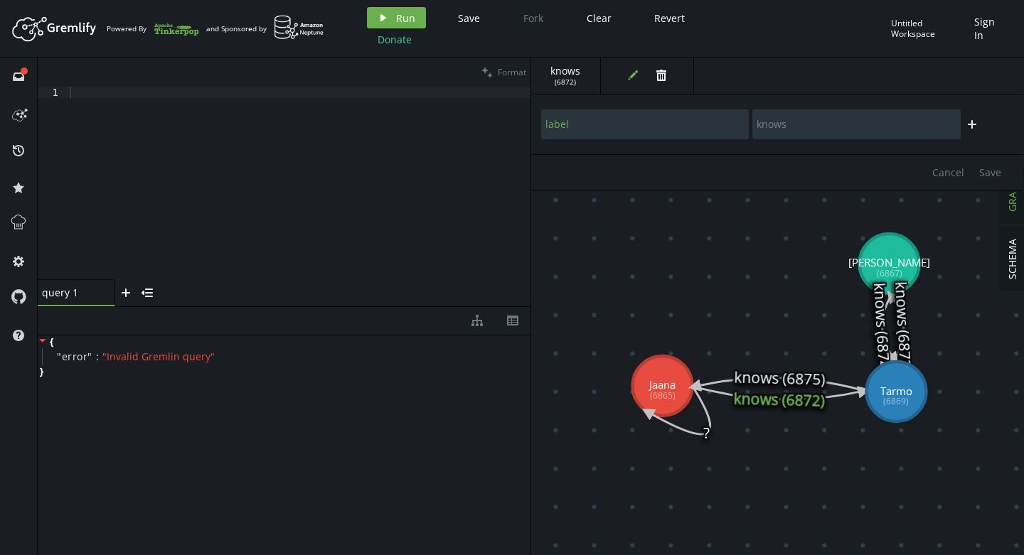
drag, startPoint x: 720, startPoint y: 494, endPoint x: 693, endPoint y: 412, distance: 86.1
click at [693, 413] on icon at bounding box center [679, 410] width 63 height 48
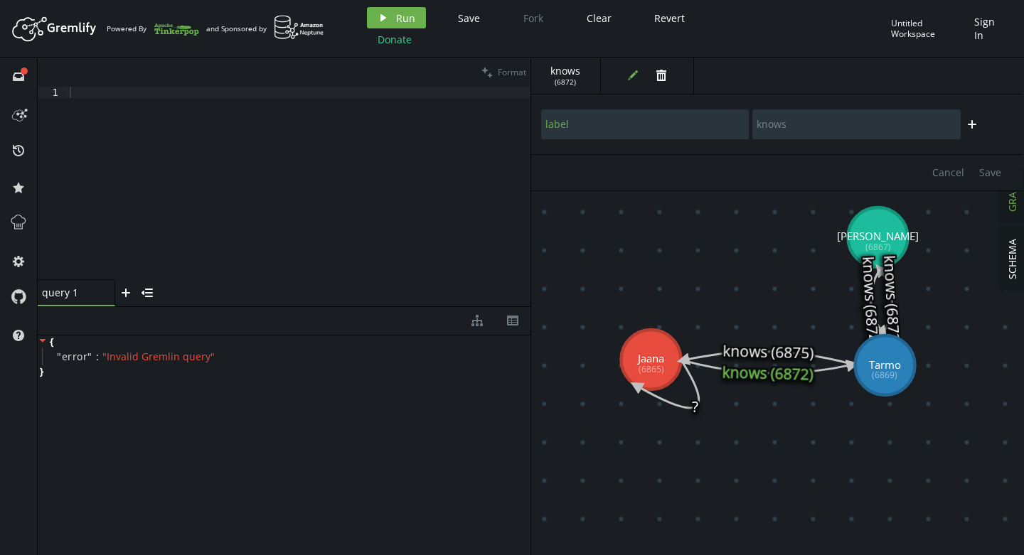
click at [693, 408] on icon at bounding box center [667, 384] width 63 height 48
click at [695, 408] on icon at bounding box center [667, 384] width 63 height 48
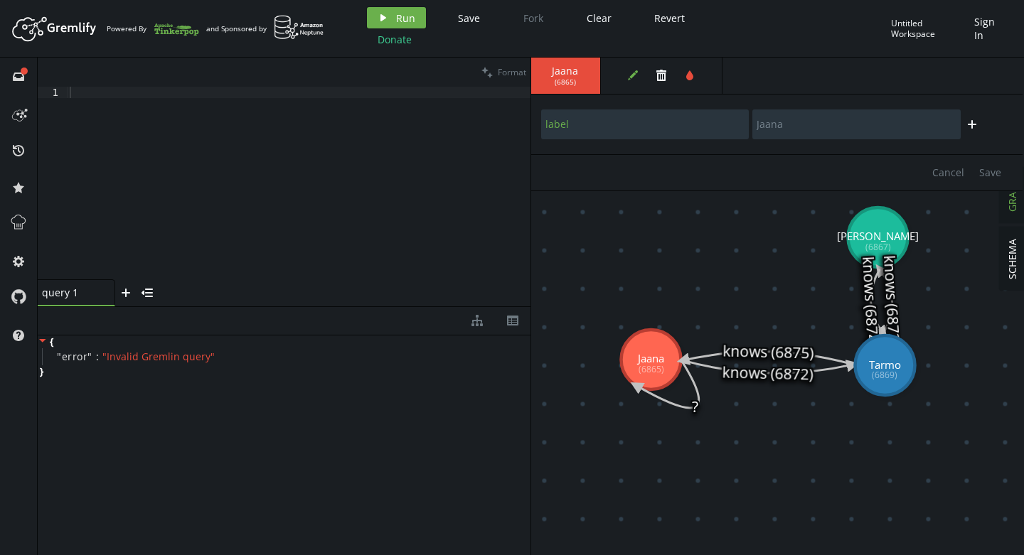
click at [747, 352] on icon at bounding box center [768, 358] width 170 height 13
type input "knows"
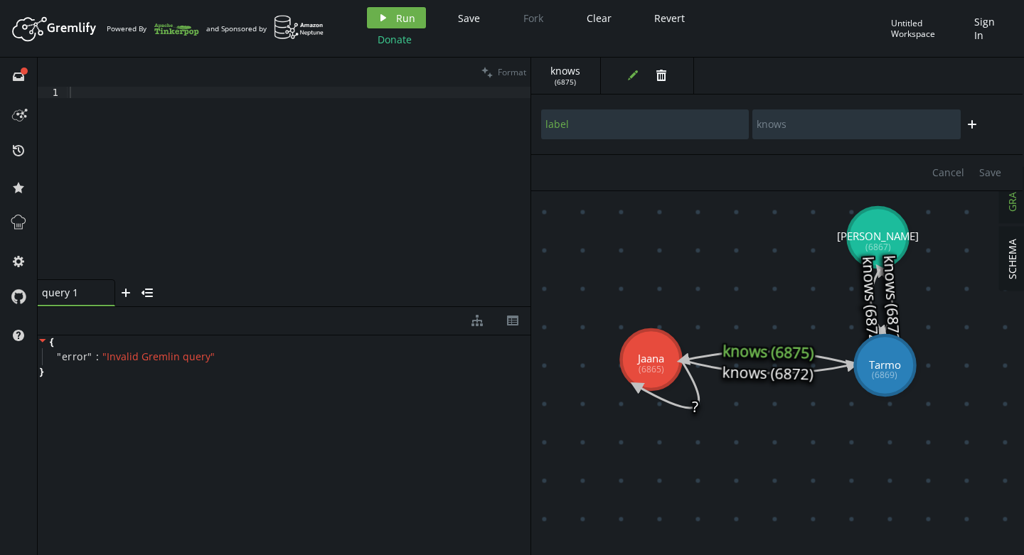
click at [759, 370] on icon at bounding box center [768, 367] width 170 height 13
click at [756, 352] on icon at bounding box center [768, 358] width 170 height 13
click at [971, 126] on icon "button" at bounding box center [972, 124] width 9 height 9
click at [686, 173] on input "text" at bounding box center [645, 163] width 208 height 30
type input "view"
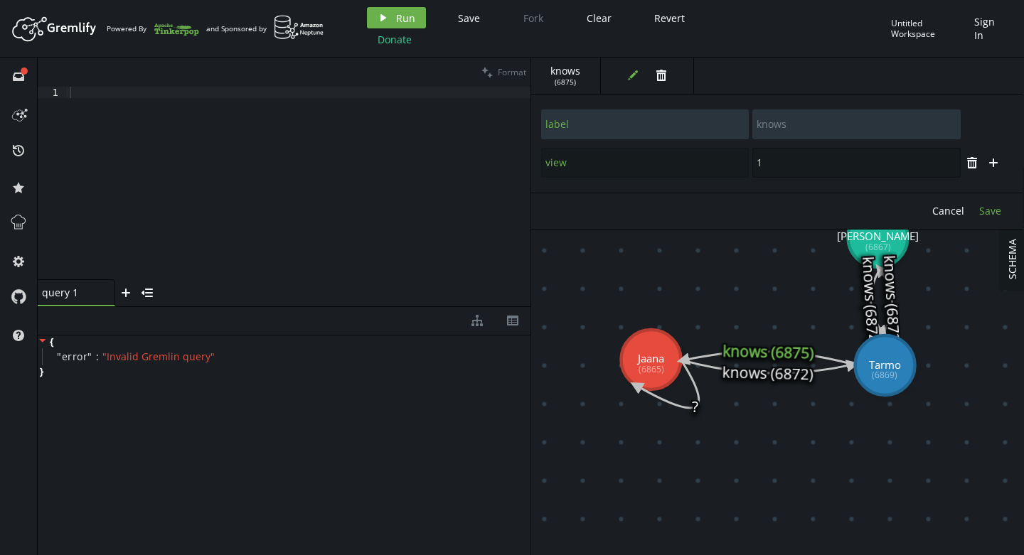
type input "1"
click at [996, 216] on span "Save" at bounding box center [990, 211] width 22 height 14
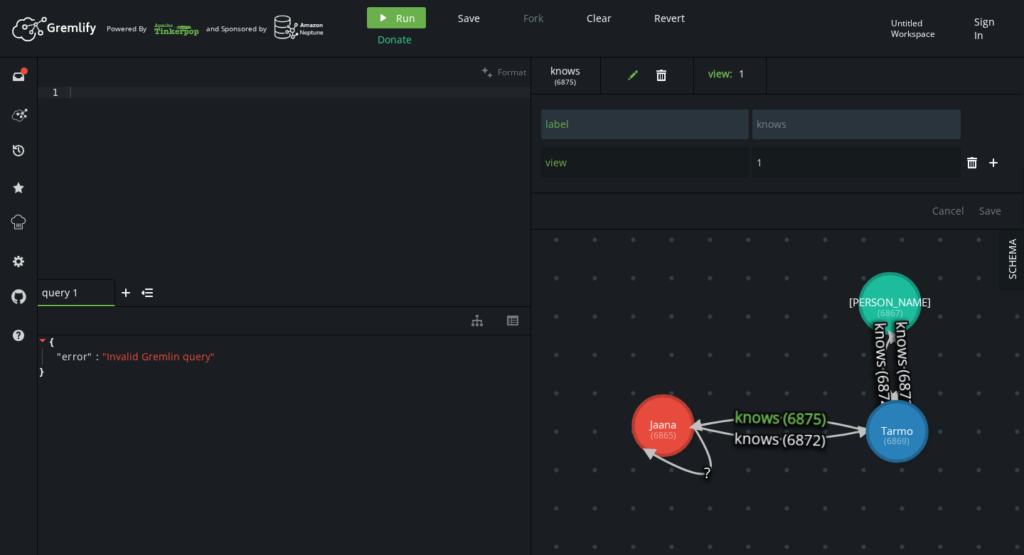
drag, startPoint x: 762, startPoint y: 286, endPoint x: 774, endPoint y: 352, distance: 67.2
click at [178, 31] on icon at bounding box center [177, 27] width 46 height 23
